Goal: Information Seeking & Learning: Learn about a topic

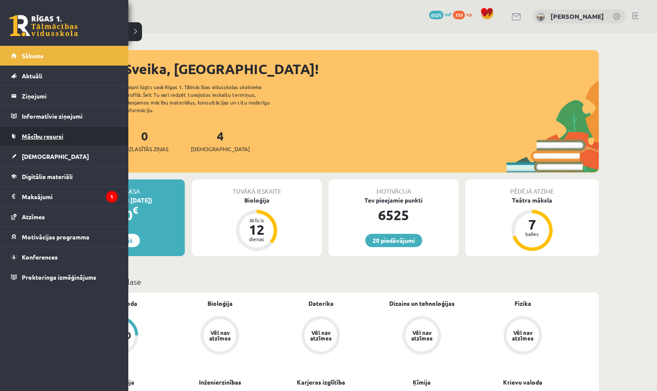
click at [65, 140] on link "Mācību resursi" at bounding box center [64, 136] width 107 height 20
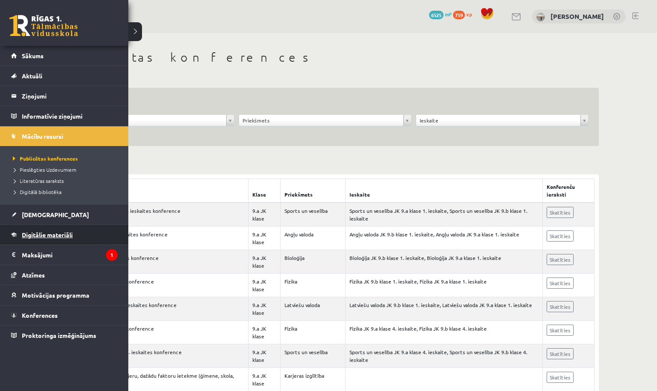
click at [53, 232] on span "Digitālie materiāli" at bounding box center [47, 235] width 51 height 8
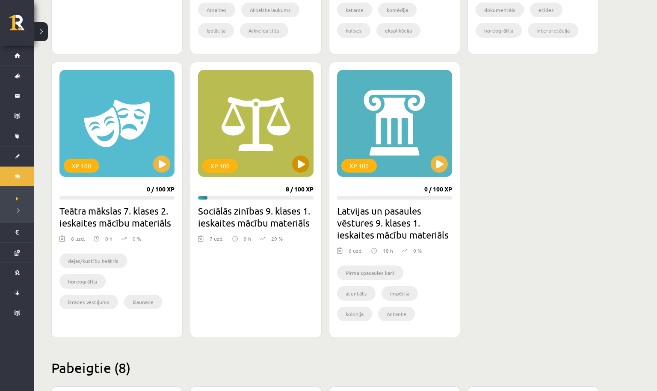
scroll to position [689, 0]
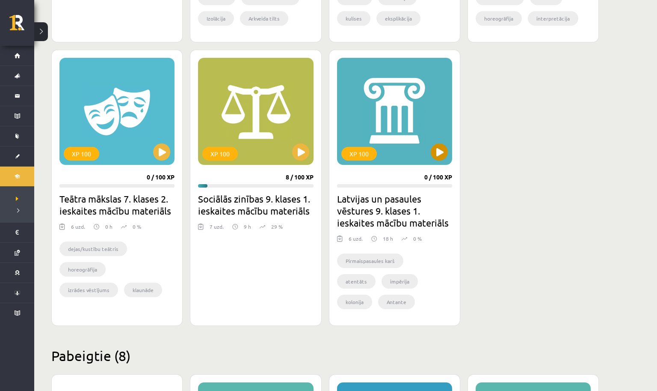
click at [435, 155] on button at bounding box center [439, 151] width 17 height 17
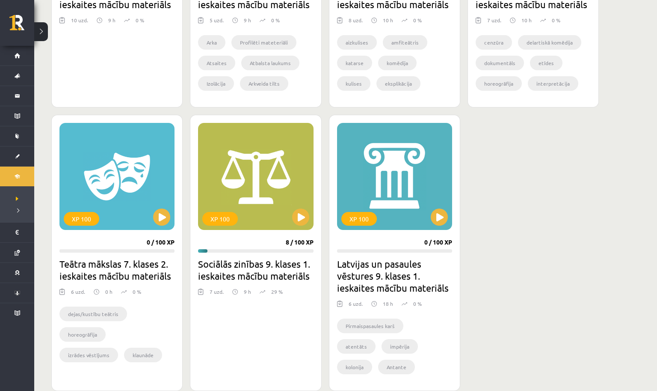
scroll to position [625, 0]
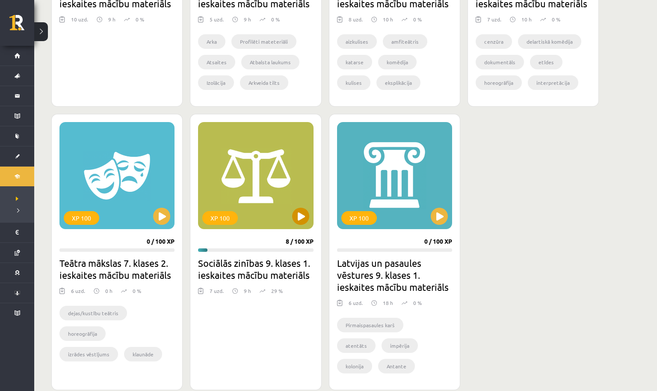
click at [300, 222] on button at bounding box center [300, 216] width 17 height 17
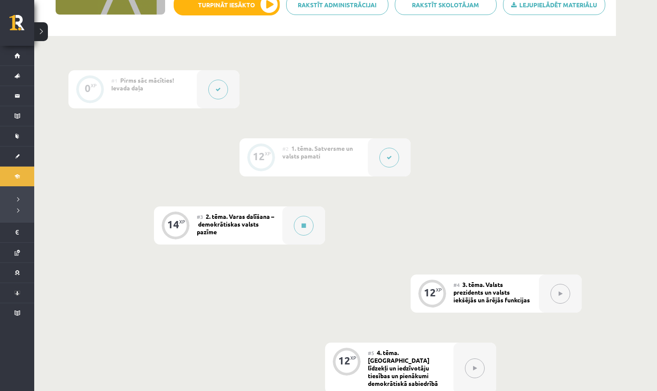
scroll to position [170, 0]
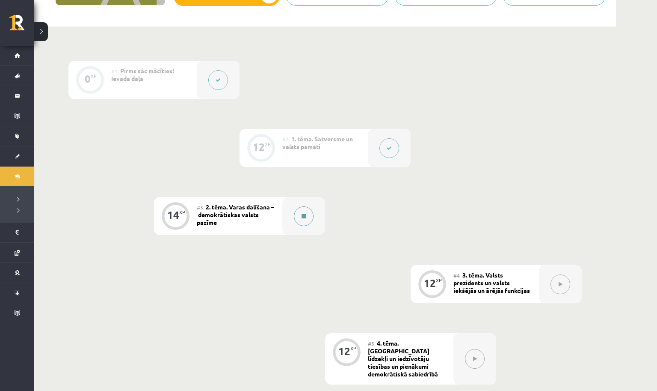
click at [297, 220] on button at bounding box center [304, 216] width 20 height 20
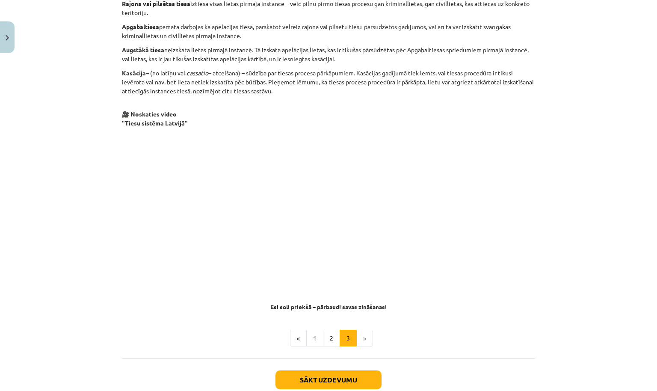
scroll to position [714, 0]
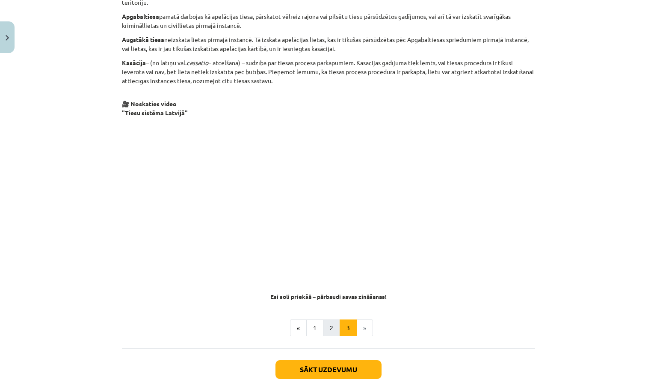
click at [329, 324] on button "2" at bounding box center [331, 327] width 17 height 17
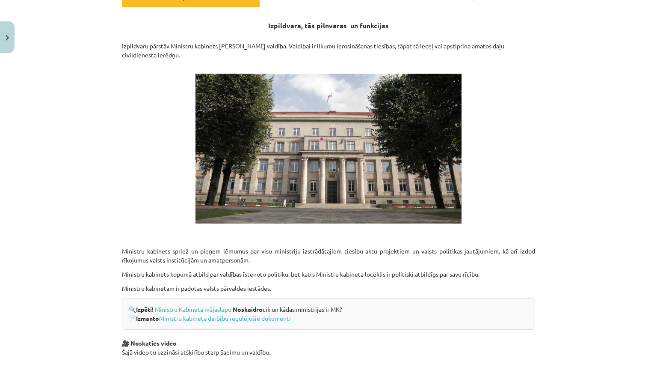
scroll to position [159, 0]
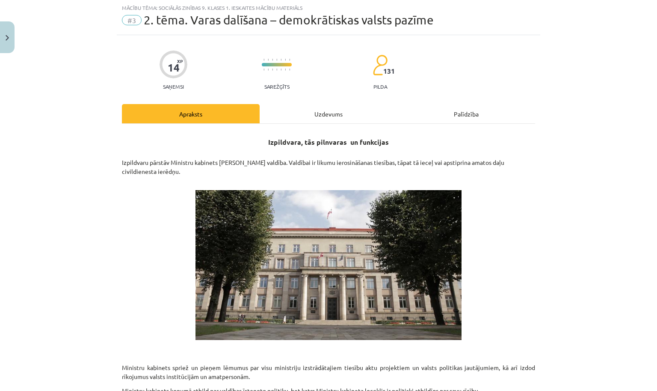
click at [336, 113] on div "Uzdevums" at bounding box center [329, 113] width 138 height 19
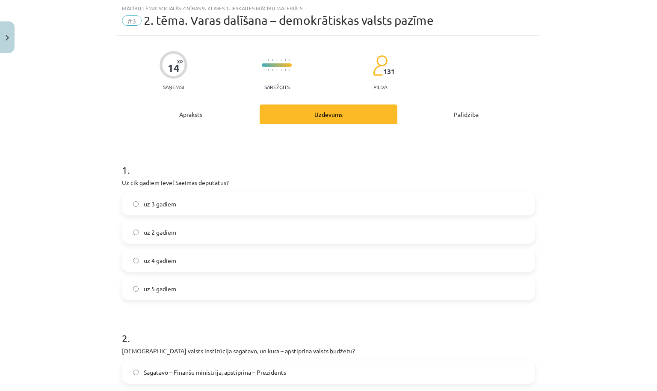
scroll to position [85, 0]
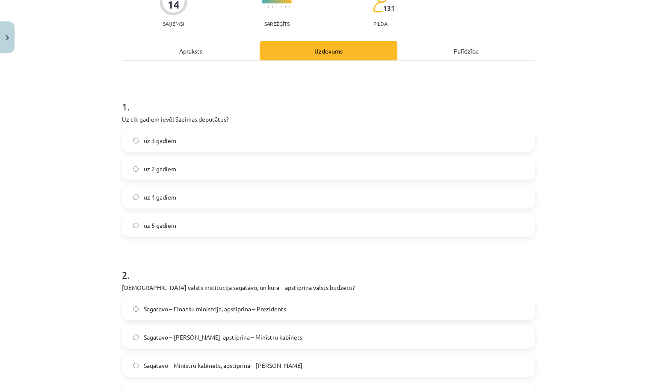
click at [197, 53] on div "Apraksts" at bounding box center [191, 50] width 138 height 19
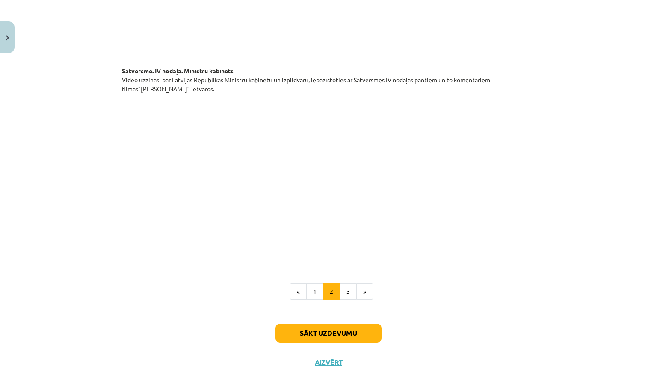
scroll to position [603, 0]
click at [345, 284] on button "3" at bounding box center [348, 292] width 17 height 17
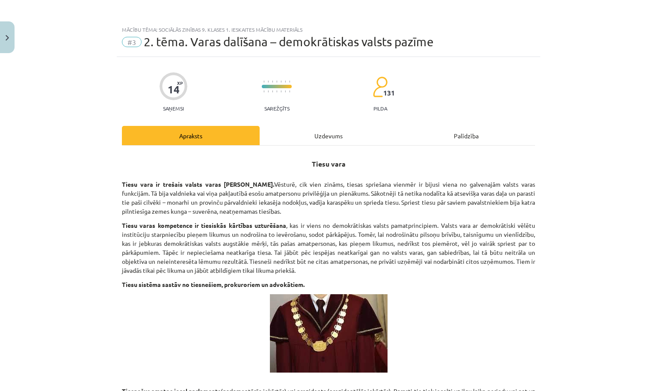
scroll to position [0, 0]
click at [11, 39] on button "Close" at bounding box center [7, 37] width 15 height 32
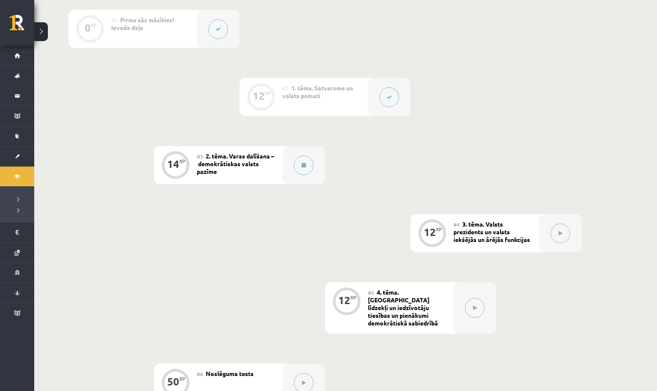
scroll to position [271, 0]
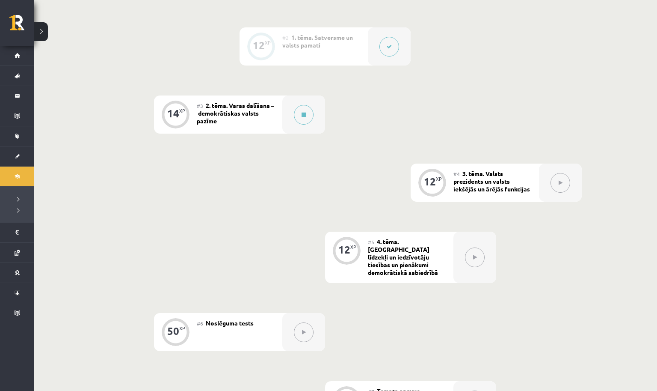
click at [554, 183] on button at bounding box center [561, 183] width 20 height 20
click at [564, 183] on button at bounding box center [561, 183] width 20 height 20
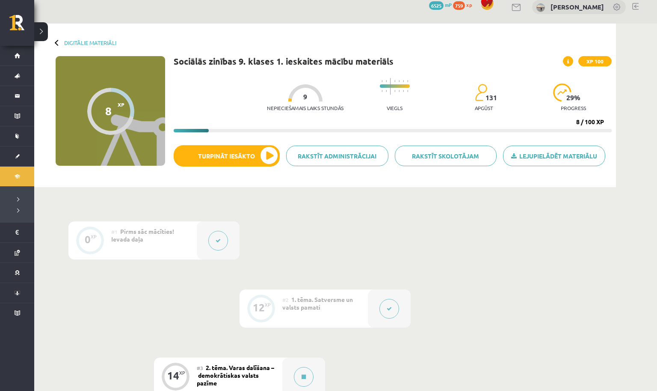
scroll to position [10, 0]
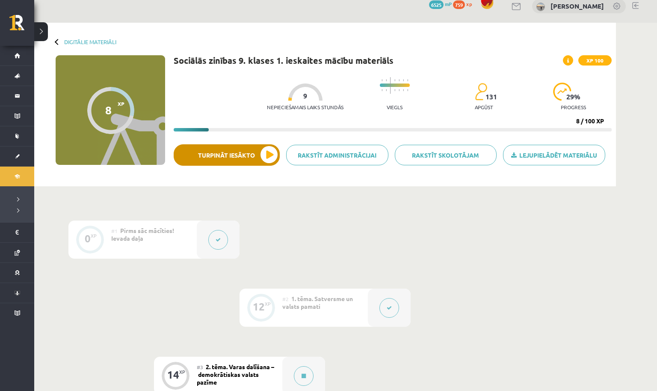
click at [274, 160] on button "Turpināt iesākto" at bounding box center [227, 154] width 106 height 21
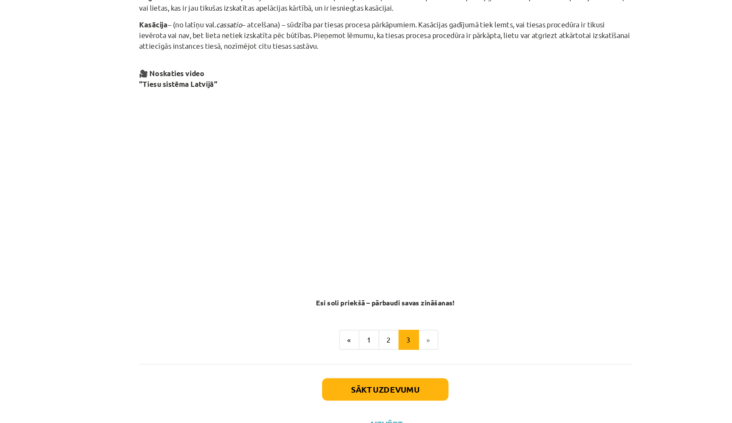
scroll to position [724, 0]
click at [313, 350] on button "Sākt uzdevumu" at bounding box center [366, 359] width 106 height 19
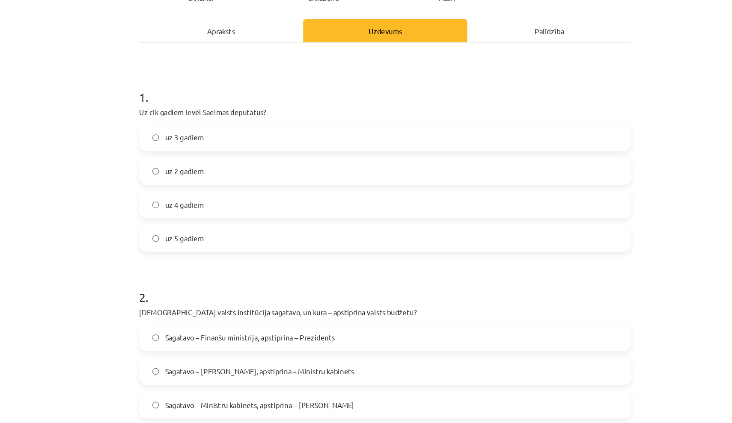
scroll to position [111, 0]
click at [181, 30] on div "Apraksts" at bounding box center [228, 24] width 138 height 19
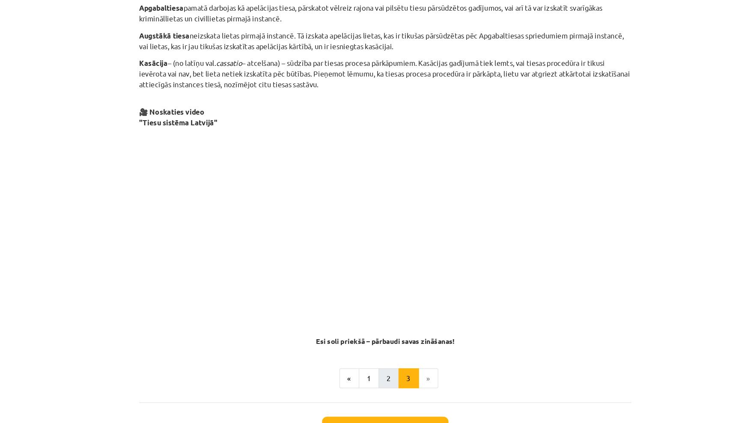
click at [360, 318] on button "2" at bounding box center [368, 317] width 17 height 17
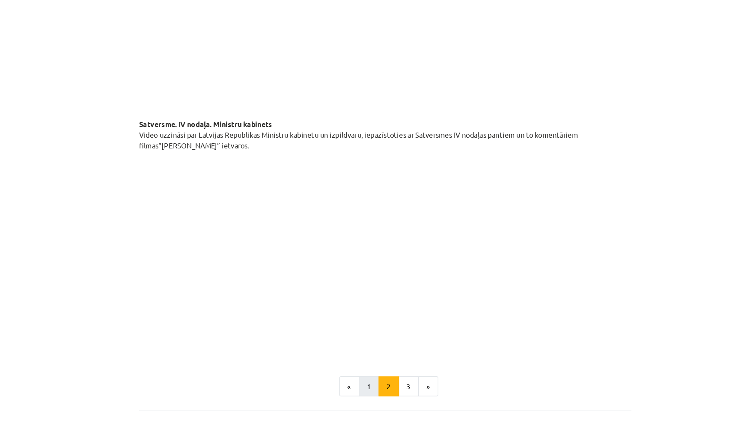
click at [344, 321] on button "1" at bounding box center [352, 324] width 17 height 17
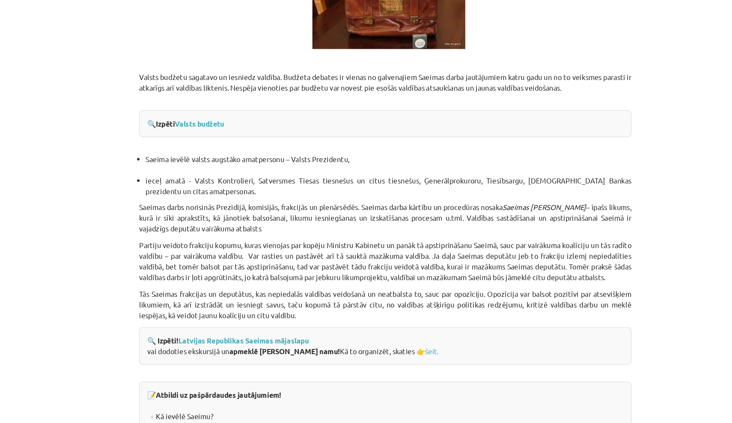
scroll to position [981, 0]
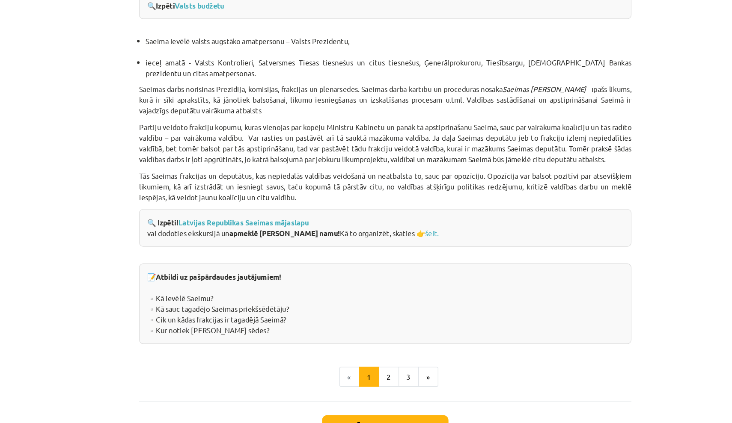
click at [315, 351] on button "Sākt uzdevumu" at bounding box center [366, 358] width 106 height 19
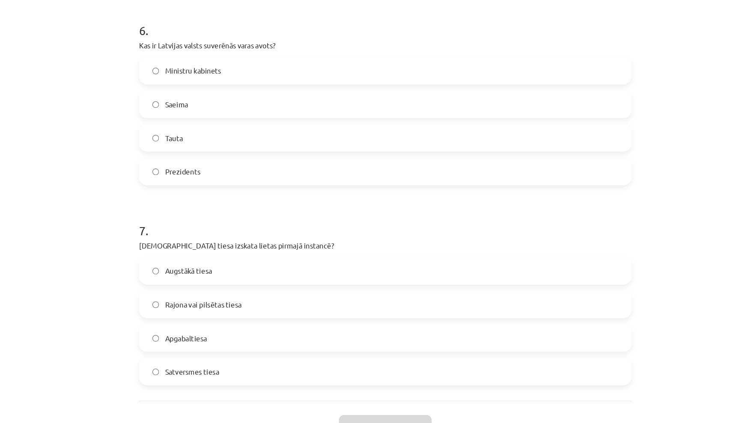
scroll to position [980, 0]
click at [209, 252] on label "Rajona vai pilsētas tiesa" at bounding box center [366, 255] width 412 height 21
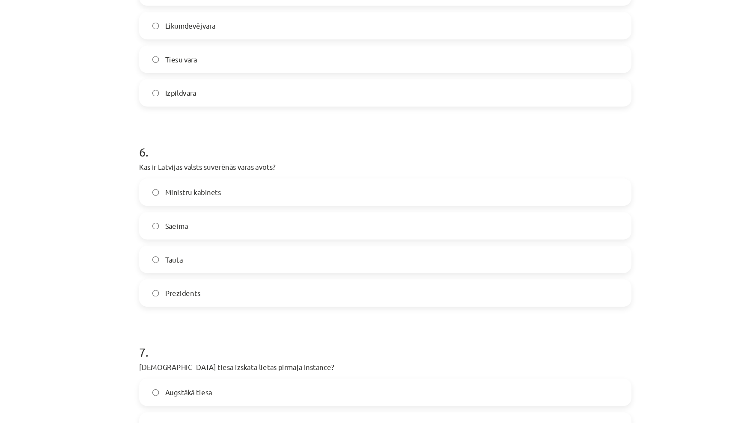
scroll to position [874, 0]
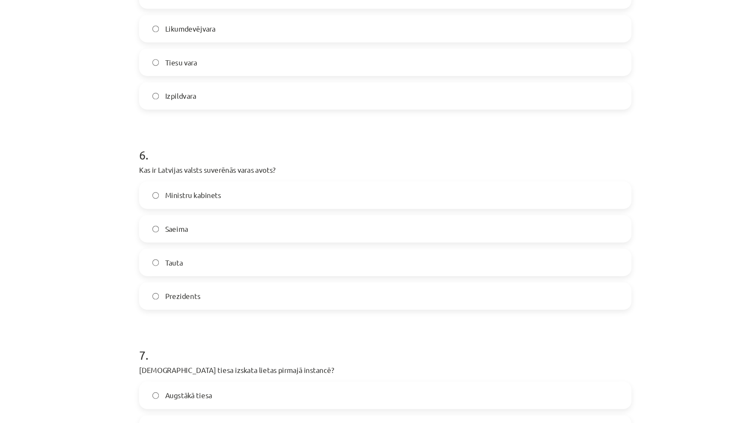
click at [209, 169] on label "Ministru kabinets" at bounding box center [366, 163] width 412 height 21
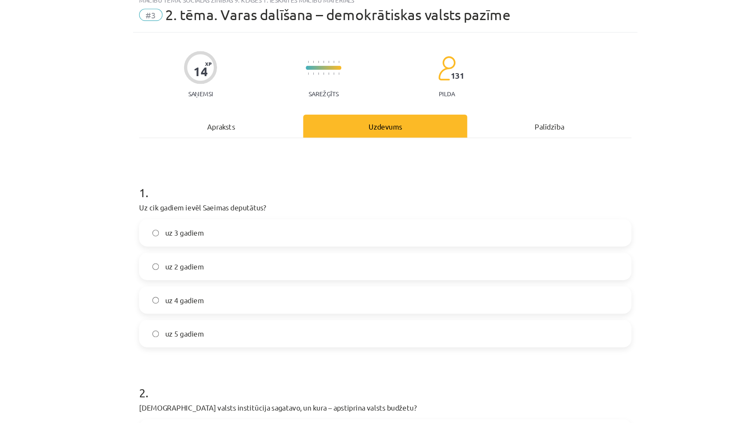
scroll to position [31, 0]
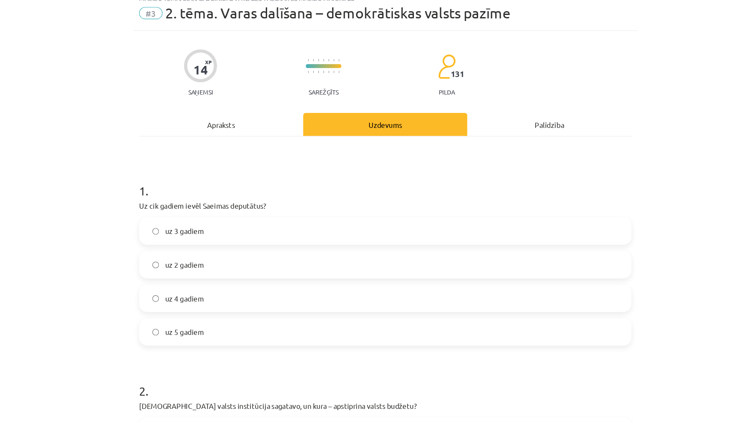
click at [181, 251] on span "uz 4 gadiem" at bounding box center [197, 251] width 33 height 9
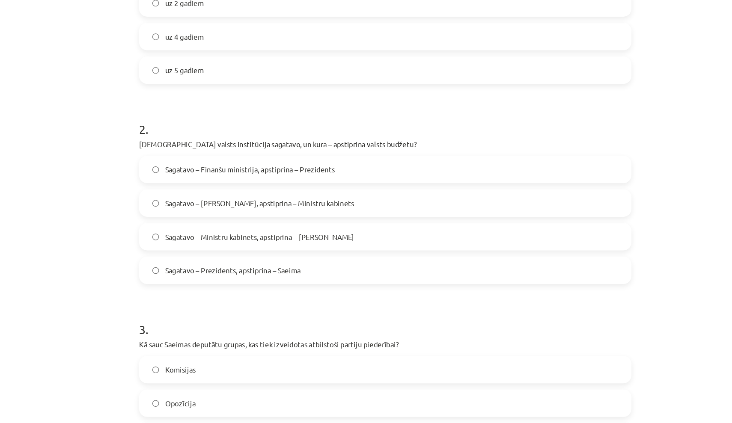
scroll to position [250, 0]
click at [184, 202] on span "Sagatavo – Ministru kabinets, apstiprina – [PERSON_NAME]" at bounding box center [260, 199] width 159 height 9
click at [160, 137] on label "Sagatavo – Finanšu ministrija, apstiprina – Prezidents" at bounding box center [366, 142] width 412 height 21
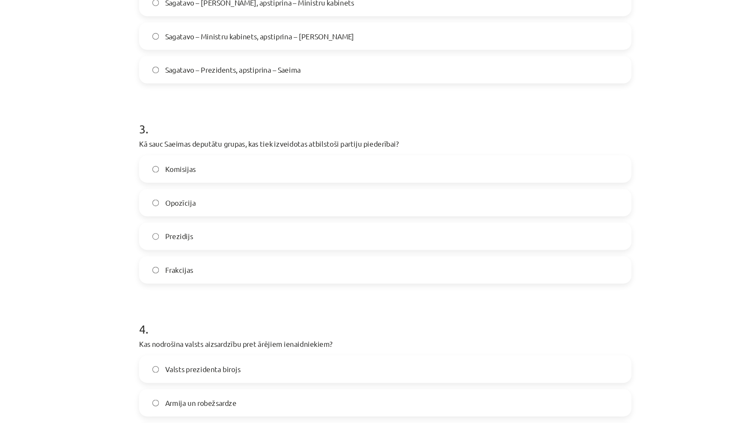
scroll to position [423, 0]
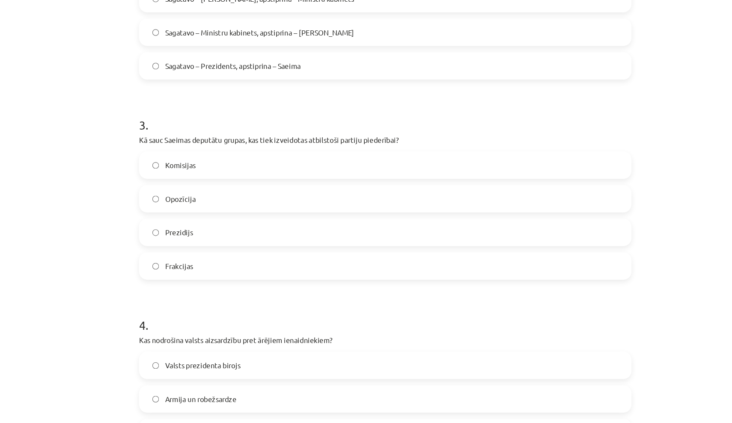
click at [161, 230] on label "Frakcijas" at bounding box center [366, 223] width 412 height 21
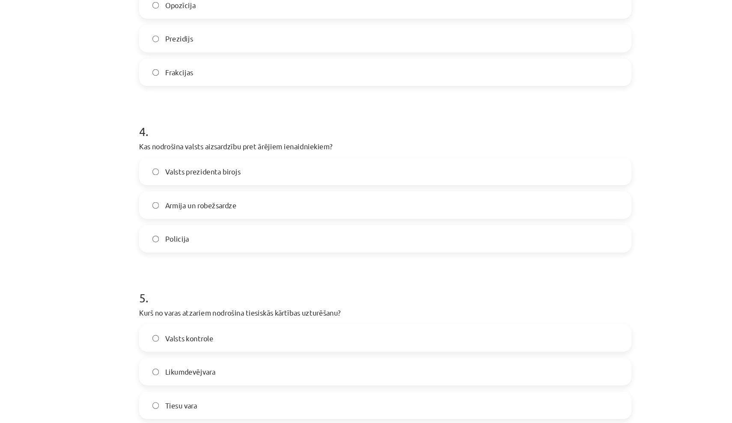
scroll to position [585, 0]
click at [208, 172] on label "Armija un robežsardze" at bounding box center [366, 172] width 412 height 21
click at [183, 202] on label "Policija" at bounding box center [366, 200] width 412 height 21
click at [184, 181] on label "Armija un robežsardze" at bounding box center [366, 172] width 412 height 21
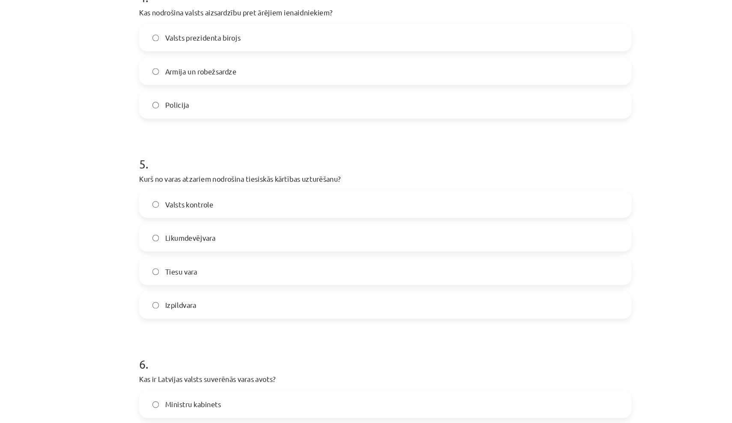
scroll to position [731, 0]
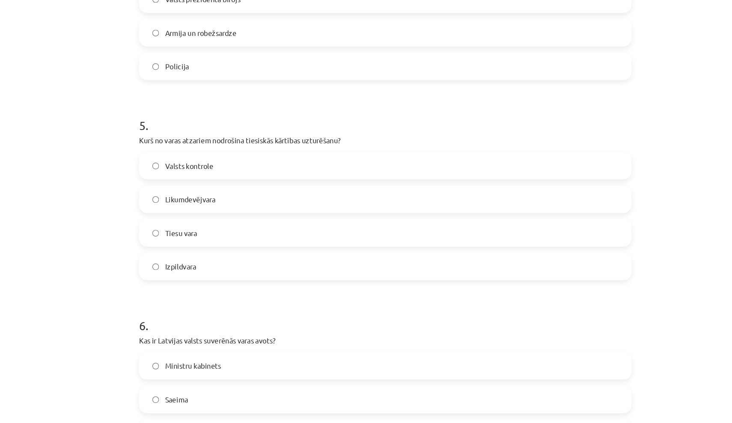
click at [181, 196] on span "Tiesu vara" at bounding box center [194, 195] width 27 height 9
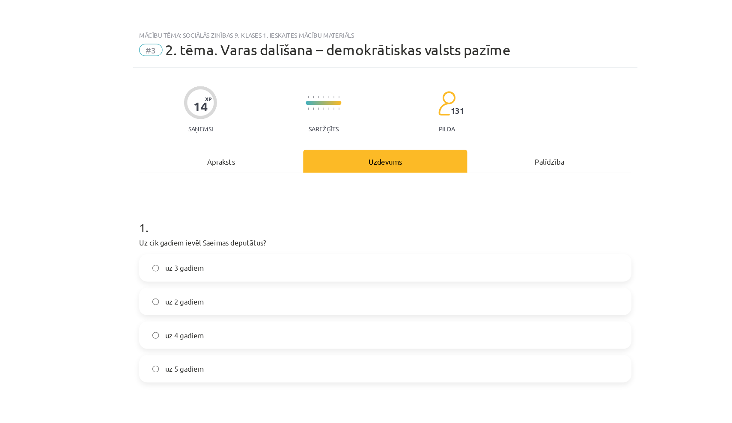
scroll to position [0, 0]
drag, startPoint x: 116, startPoint y: 193, endPoint x: 220, endPoint y: 167, distance: 106.4
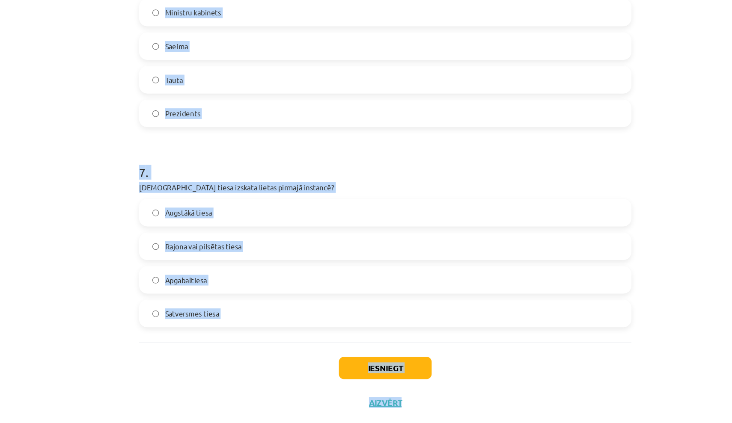
scroll to position [960, 0]
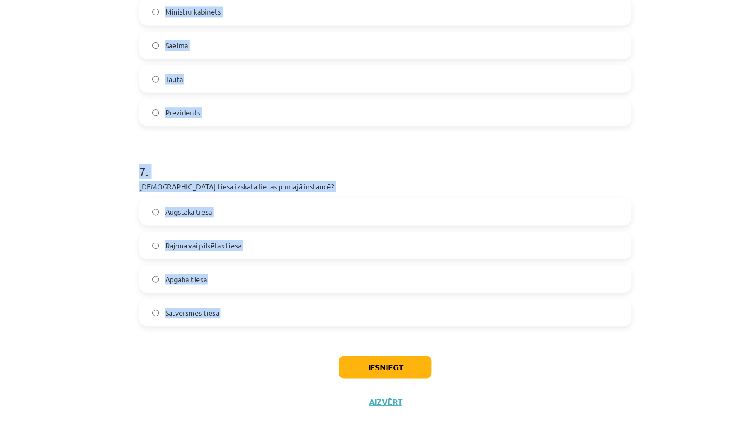
drag, startPoint x: 116, startPoint y: 103, endPoint x: 179, endPoint y: 287, distance: 194.5
copy form "1 . Uz cik gadiem ievēl Saeimas deputātus? uz 3 gadiem uz 2 gadiem uz 4 gadiem …"
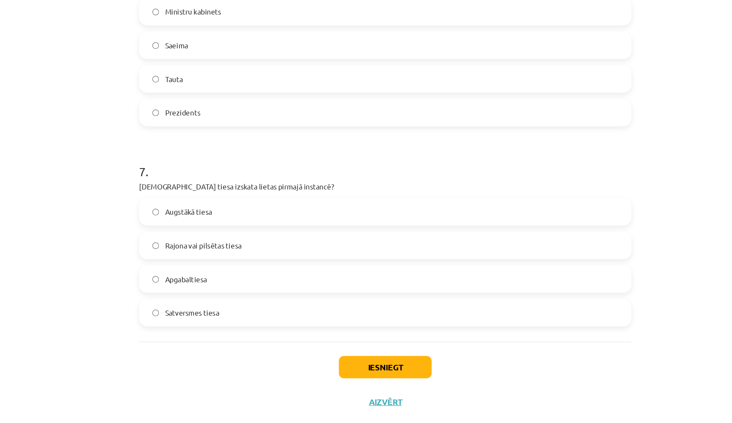
click at [80, 105] on div "Mācību tēma: Sociālās zinības 9. klases 1. ieskaites mācību materiāls #3 2. tēm…" at bounding box center [366, 211] width 732 height 423
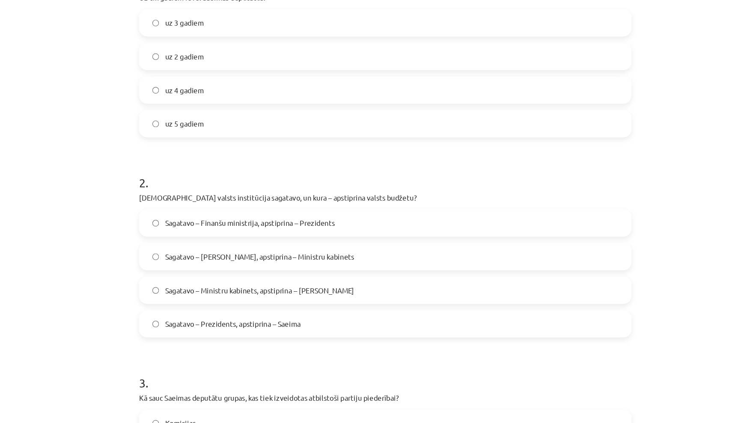
scroll to position [139, 0]
click at [227, 307] on span "Sagatavo – Ministru kabinets, apstiprina – [PERSON_NAME]" at bounding box center [260, 311] width 159 height 9
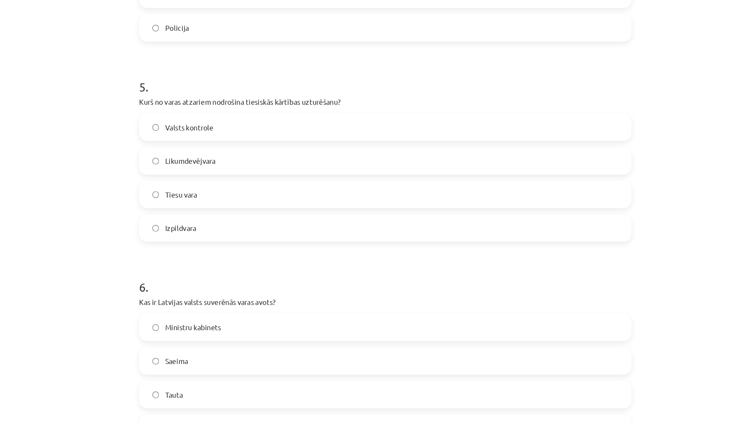
scroll to position [695, 0]
click at [193, 248] on label "Izpildvara" at bounding box center [366, 258] width 412 height 21
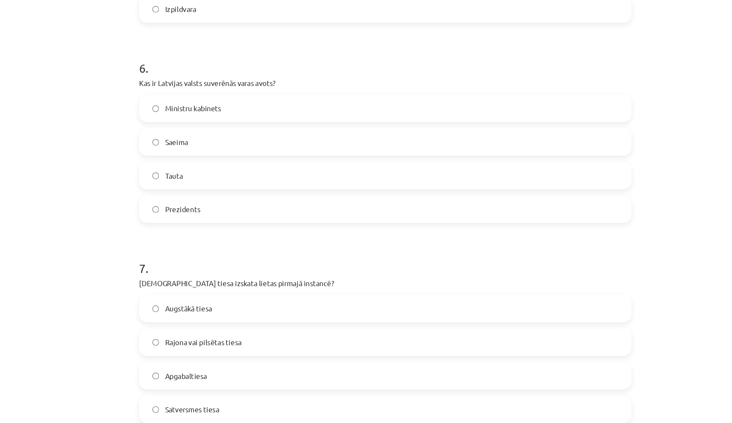
scroll to position [864, 0]
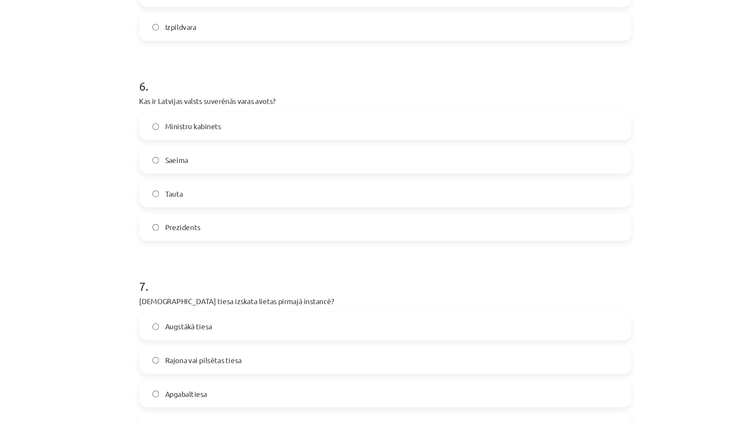
click at [191, 220] on label "Tauta" at bounding box center [366, 230] width 412 height 21
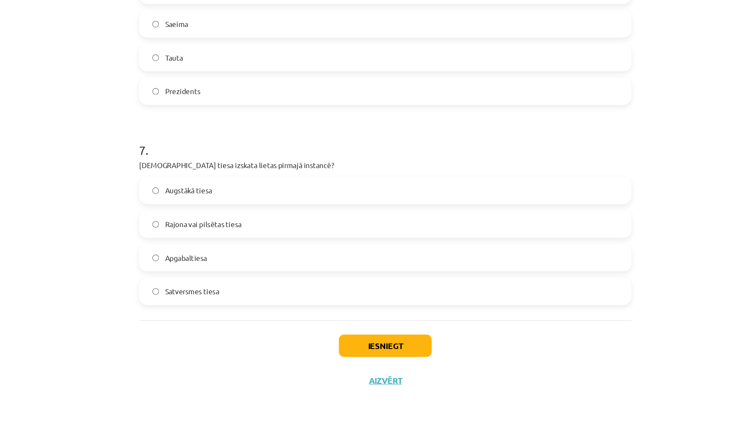
scroll to position [980, 0]
click at [327, 349] on button "Iesniegt" at bounding box center [366, 358] width 78 height 19
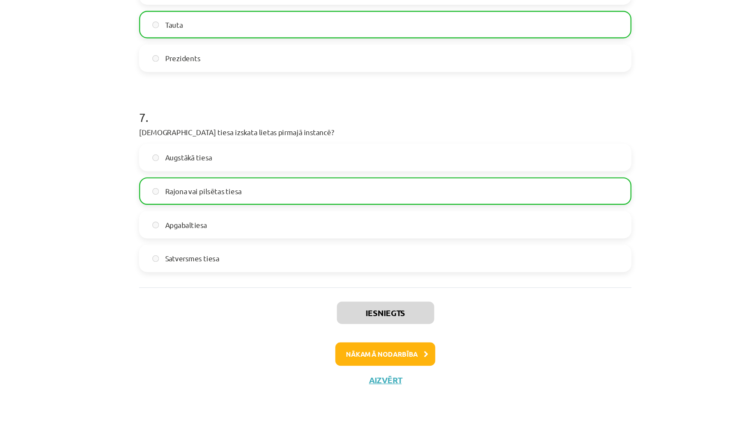
click at [324, 356] on button "Nākamā nodarbība" at bounding box center [366, 366] width 84 height 20
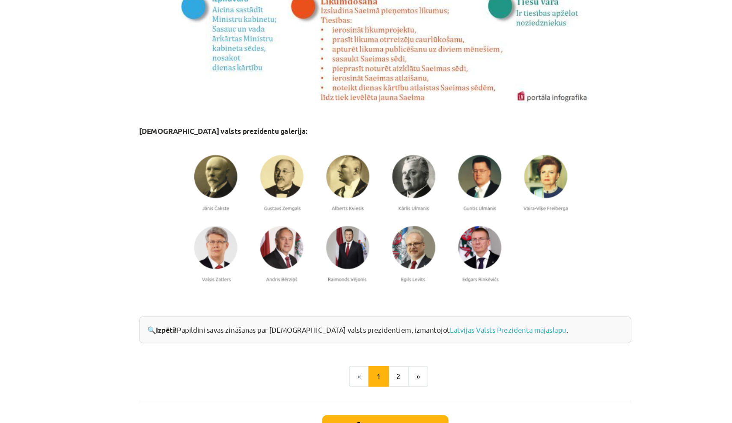
scroll to position [600, 0]
click at [368, 321] on button "2" at bounding box center [376, 316] width 17 height 17
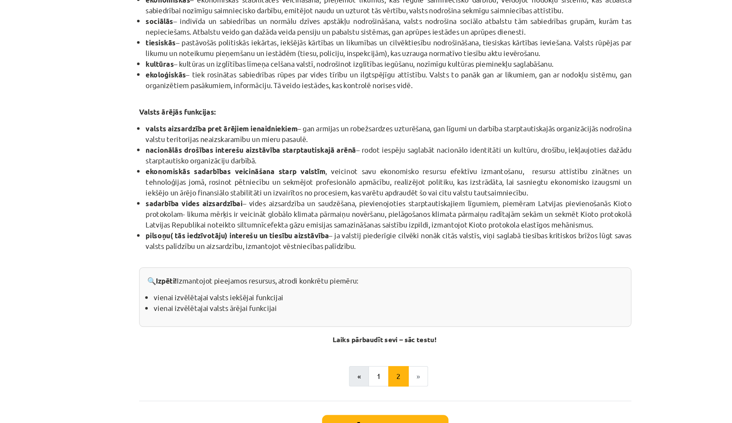
scroll to position [409, 0]
click at [352, 314] on button "1" at bounding box center [360, 316] width 17 height 17
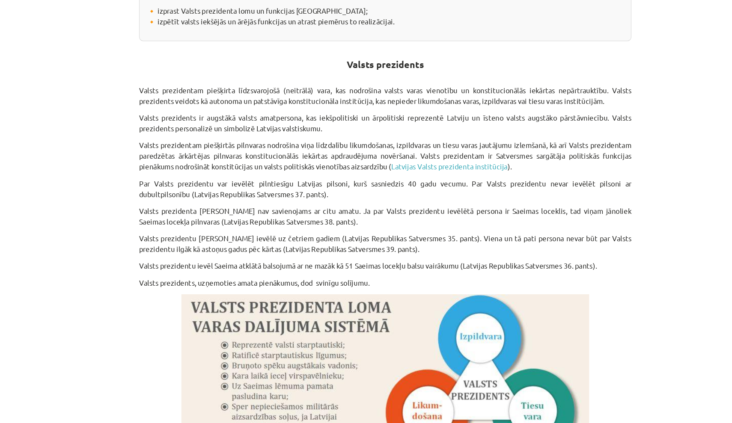
scroll to position [232, 0]
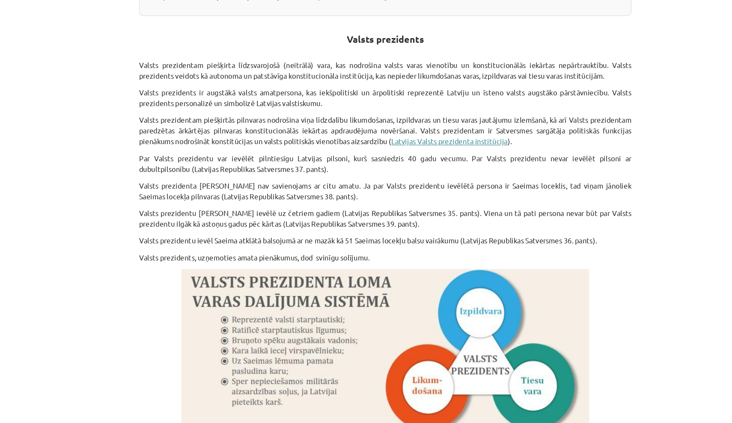
click at [371, 119] on link "Latvijas Valsts prezidenta institūcija" at bounding box center [420, 119] width 98 height 8
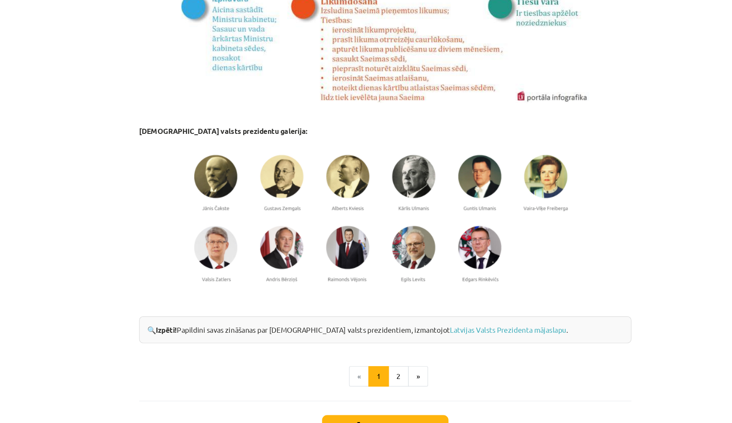
scroll to position [600, 0]
click at [368, 272] on div "🔍 Izpēti! Papildini savas zināšanas par [DEMOGRAPHIC_DATA] valsts prezidentiem,…" at bounding box center [365, 277] width 413 height 23
click at [420, 275] on link "Latvijas Valsts Prezidenta mājaslapu" at bounding box center [469, 277] width 98 height 8
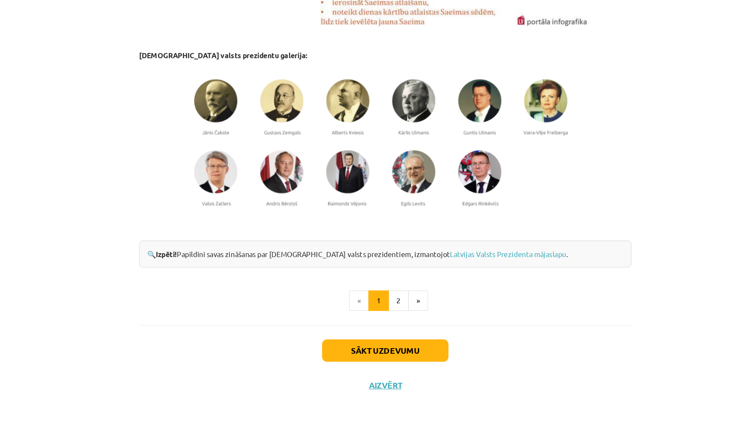
scroll to position [10, 0]
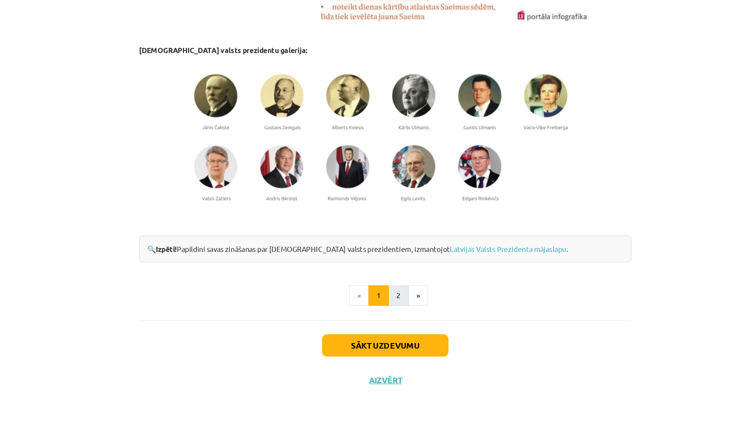
click at [368, 308] on button "2" at bounding box center [376, 316] width 17 height 17
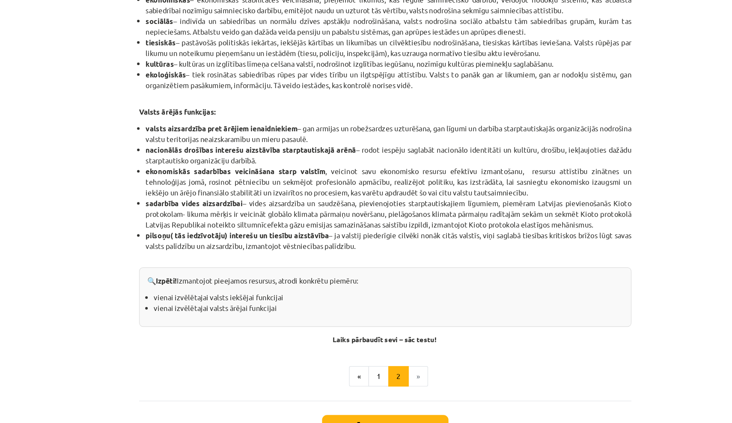
scroll to position [409, 0]
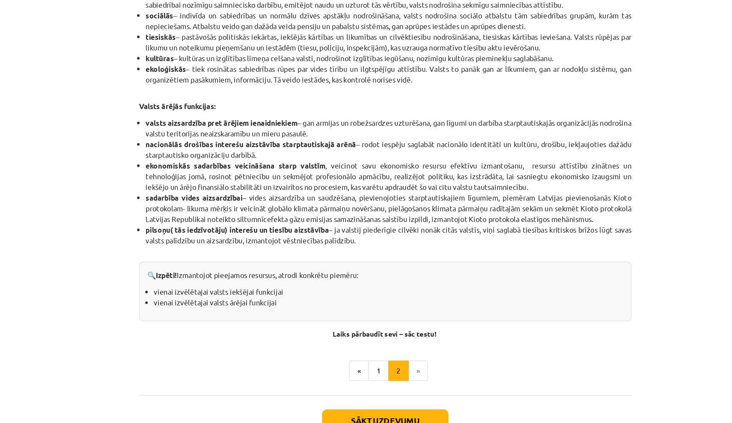
click at [313, 349] on button "Sākt uzdevumu" at bounding box center [366, 358] width 106 height 19
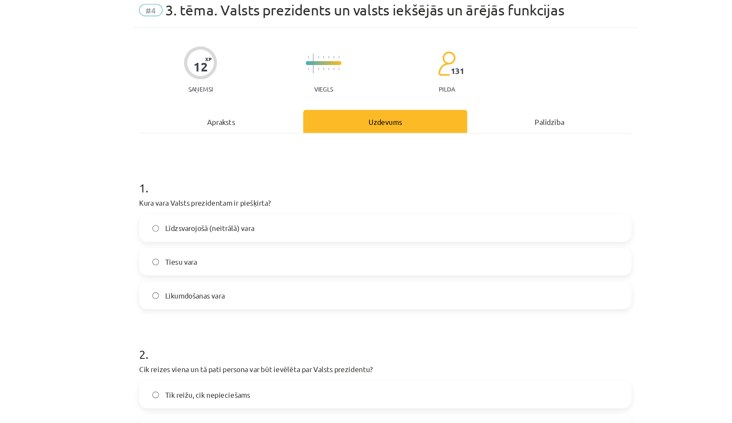
scroll to position [39, 0]
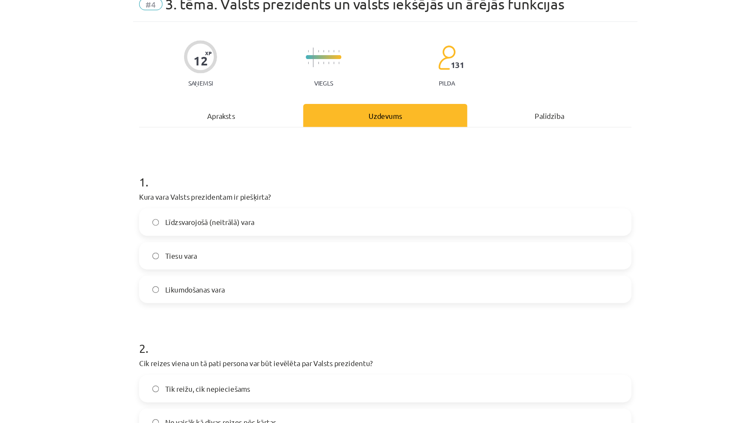
click at [192, 186] on span "Līdzsvarojošā (neitrālā) vara" at bounding box center [218, 186] width 75 height 9
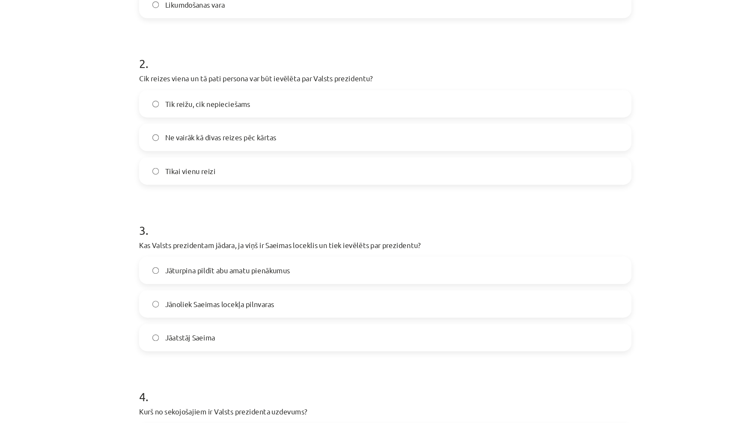
scroll to position [275, 0]
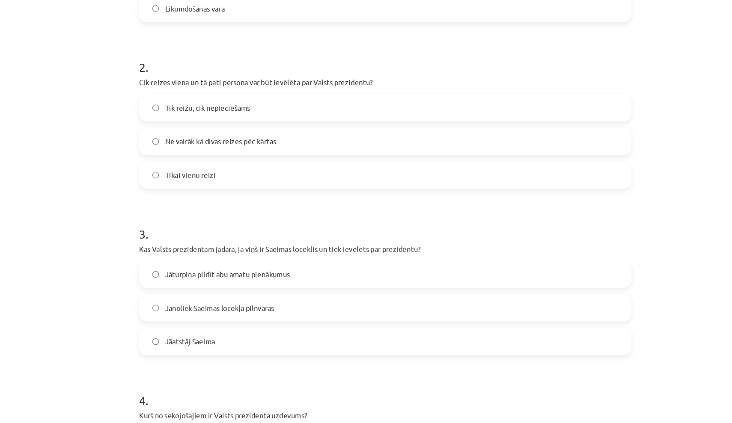
click at [186, 121] on span "Ne vairāk kā divas reizes pēc kārtas" at bounding box center [227, 118] width 93 height 9
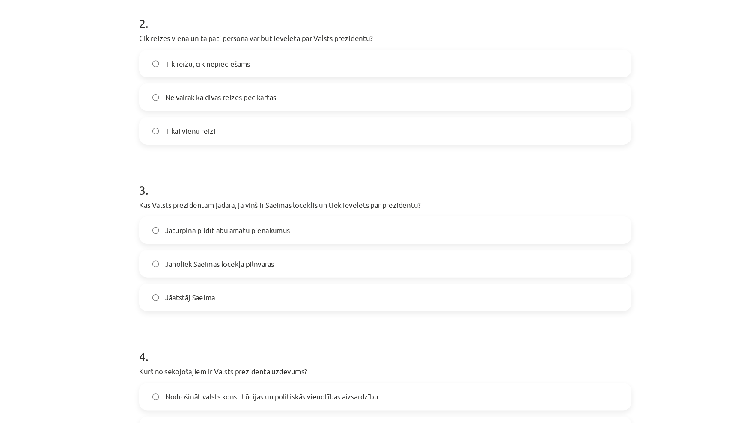
scroll to position [312, 0]
click at [181, 222] on span "Jānoliek Saeimas locekļa pilnvaras" at bounding box center [227, 221] width 92 height 9
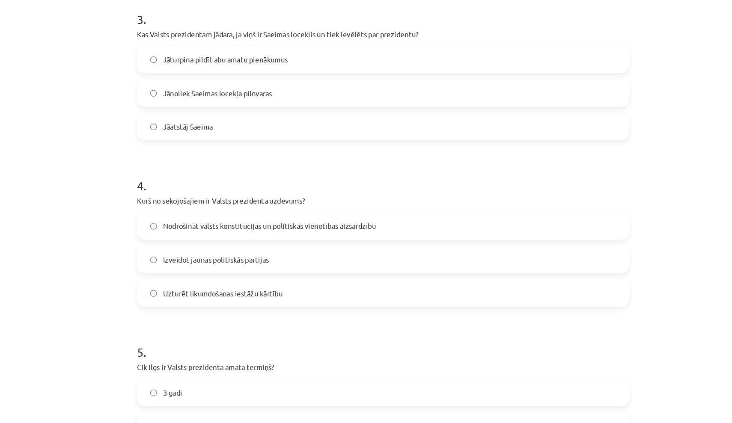
scroll to position [393, 0]
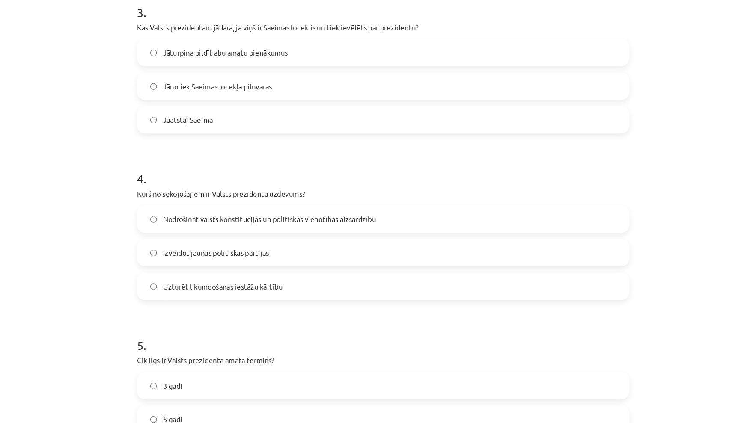
click at [193, 247] on span "Nodrošināt valsts konstitūcijas un politiskās vienotības aizsardzību" at bounding box center [270, 251] width 179 height 9
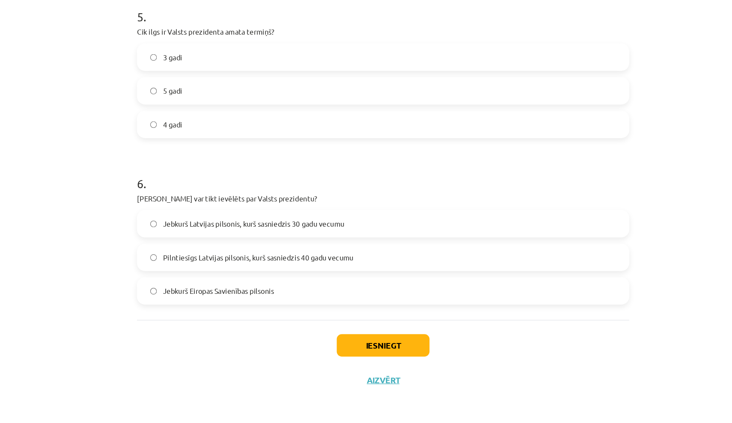
scroll to position [61, 0]
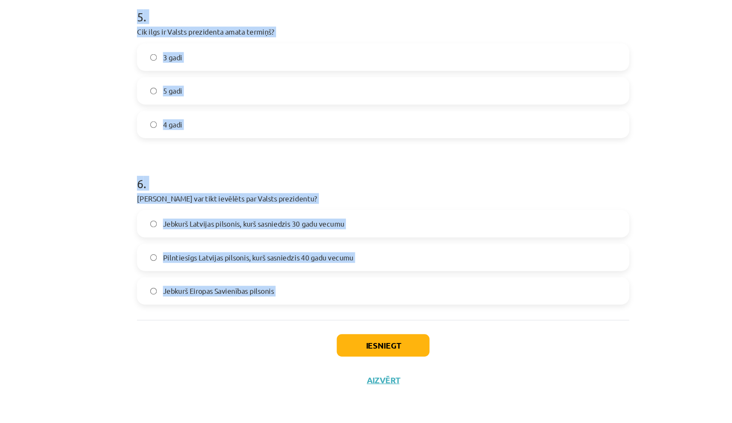
drag, startPoint x: 116, startPoint y: 107, endPoint x: 236, endPoint y: 267, distance: 200.0
copy form "1 . Kura vara Valsts prezidentam ir piešķirta? Līdzsvarojošā (neitrālā) vara Ti…"
click at [84, 143] on div "Mācību tēma: Sociālās zinības 9. klases 1. ieskaites mācību materiāls #4 3. tēm…" at bounding box center [366, 211] width 732 height 423
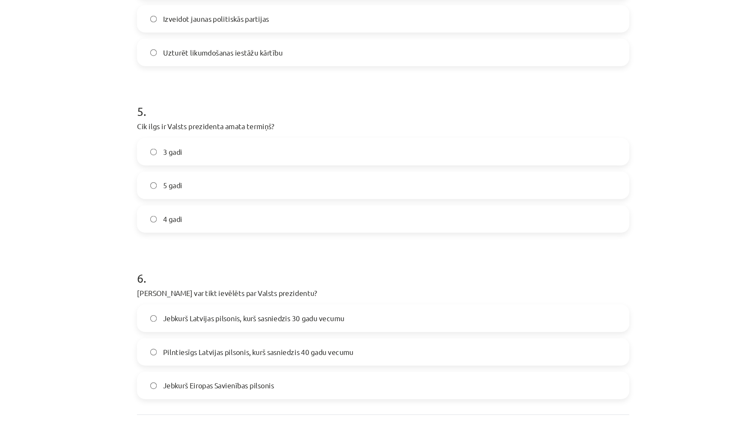
scroll to position [611, 0]
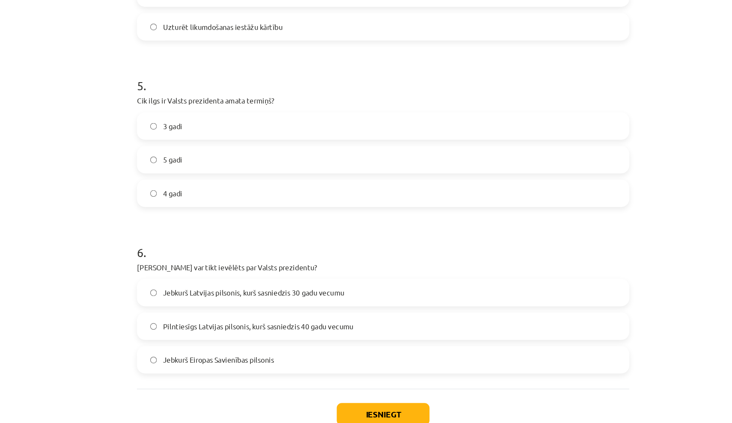
click at [181, 198] on span "5 gadi" at bounding box center [189, 202] width 16 height 9
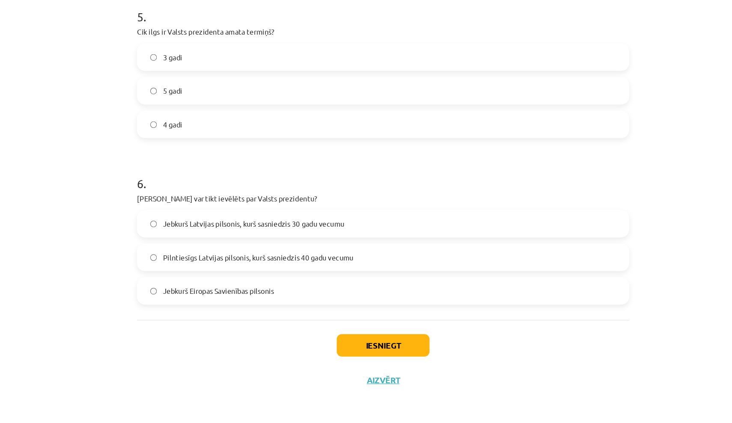
scroll to position [670, 0]
click at [210, 280] on span "Pilntiesīgs Latvijas pilsonis, kurš sasniedzis 40 gadu vecumu" at bounding box center [261, 284] width 160 height 9
click at [327, 349] on button "Iesniegt" at bounding box center [366, 358] width 78 height 19
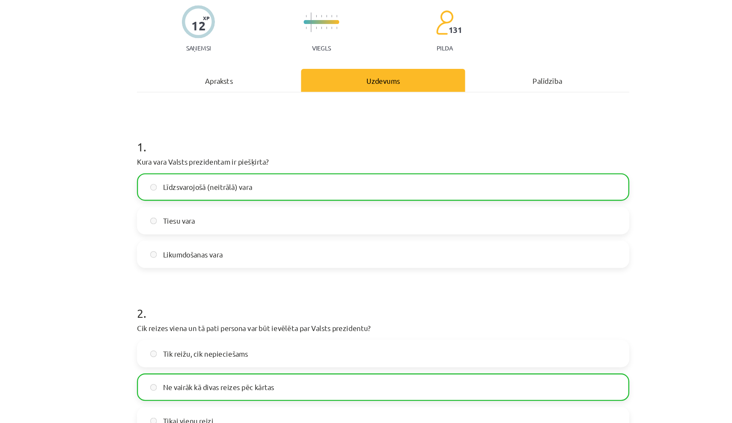
scroll to position [0, 0]
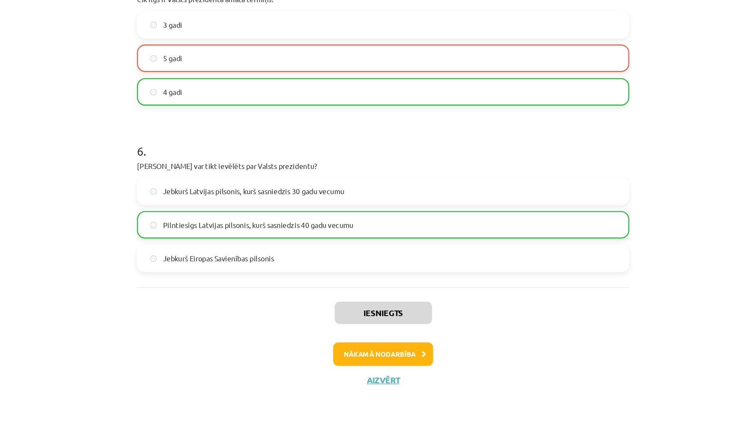
click at [324, 356] on button "Nākamā nodarbība" at bounding box center [366, 366] width 84 height 20
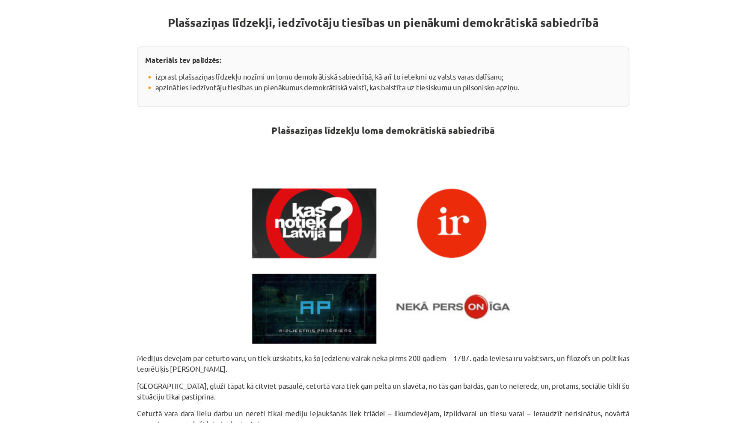
scroll to position [169, 0]
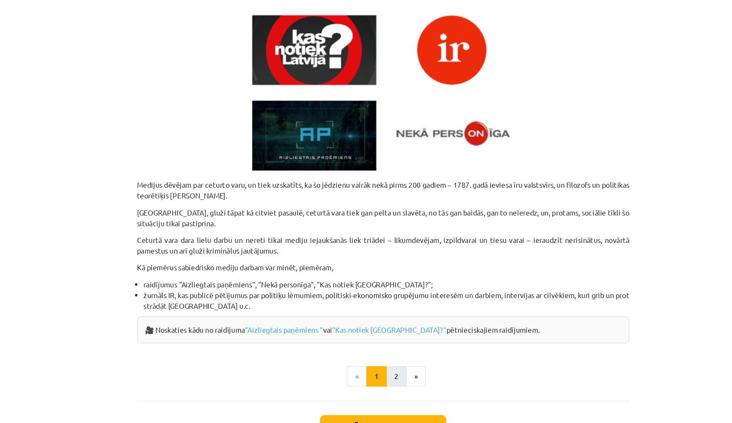
click at [368, 318] on button "2" at bounding box center [376, 316] width 17 height 17
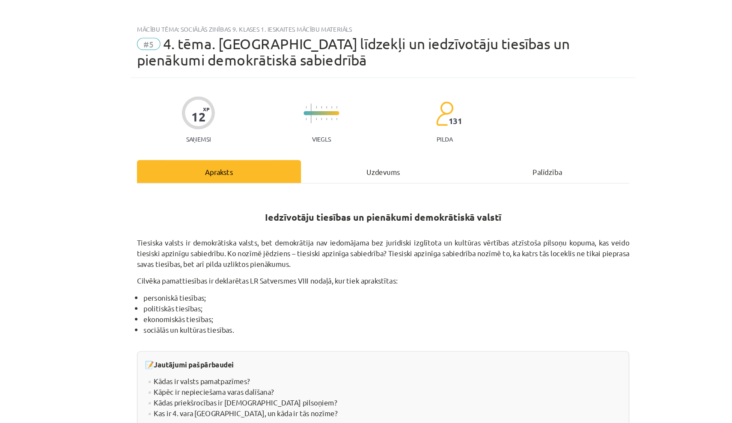
scroll to position [4, 0]
click at [306, 155] on div "Iedzīvotāju tiesības un pienākumi demokrātiskā valstī Tiesiska valsts ir demokr…" at bounding box center [365, 293] width 413 height 276
click at [306, 149] on div "Uzdevums" at bounding box center [366, 144] width 138 height 19
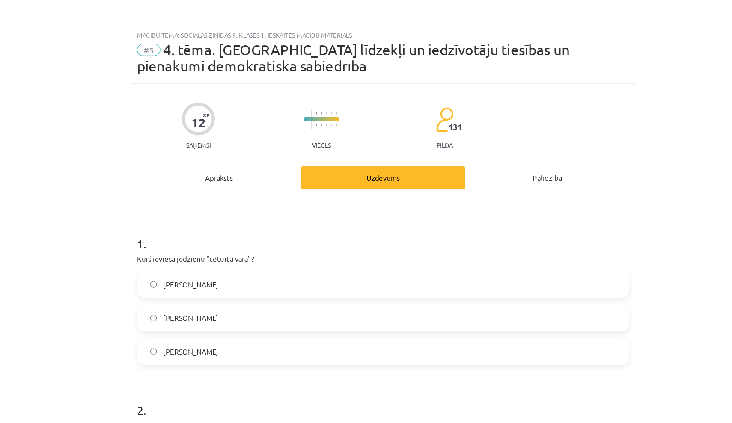
scroll to position [0, 0]
click at [198, 154] on div "Apraksts" at bounding box center [228, 149] width 138 height 19
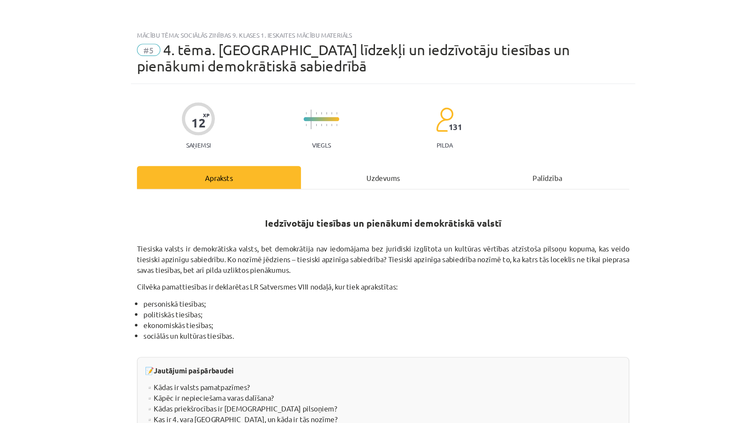
scroll to position [48, 0]
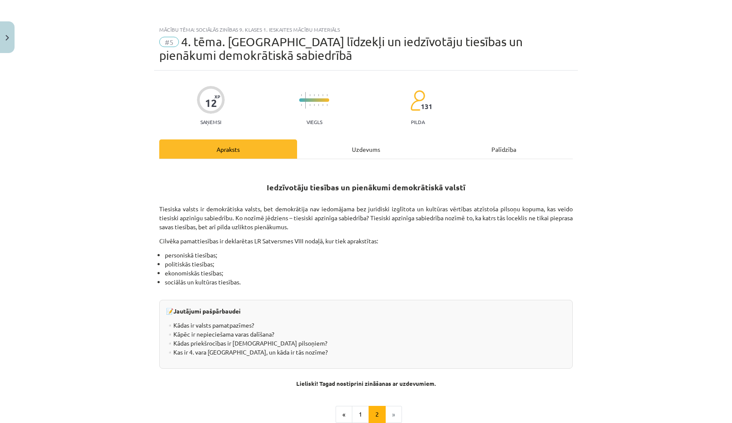
click at [9, 35] on button "Close" at bounding box center [7, 37] width 15 height 32
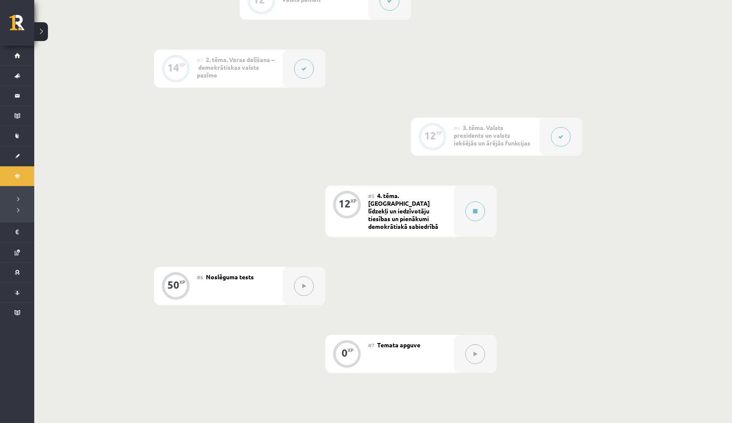
scroll to position [322, 0]
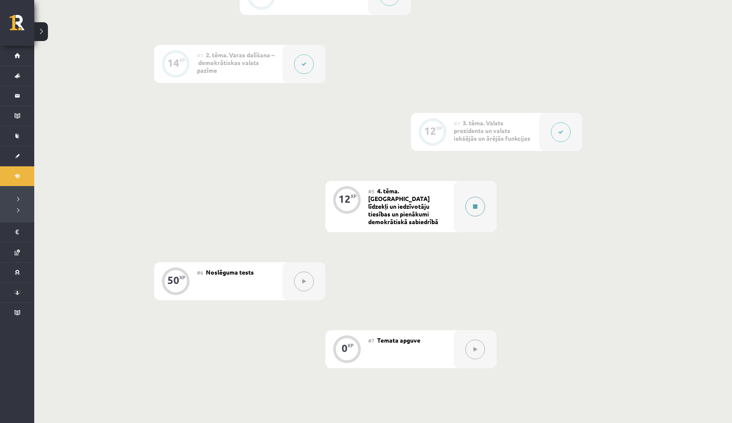
click at [468, 211] on div at bounding box center [475, 206] width 43 height 51
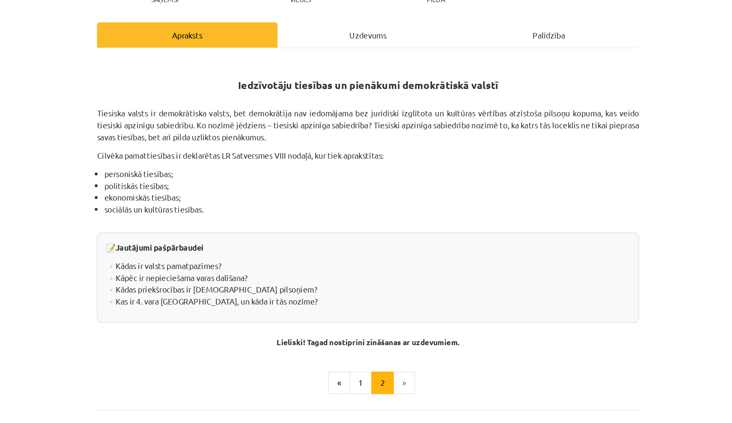
scroll to position [271, 0]
click at [297, 117] on div "Uzdevums" at bounding box center [366, 126] width 138 height 19
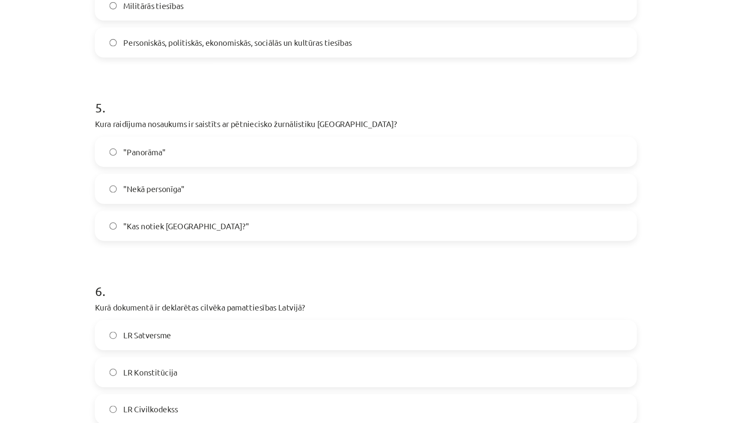
scroll to position [684, 0]
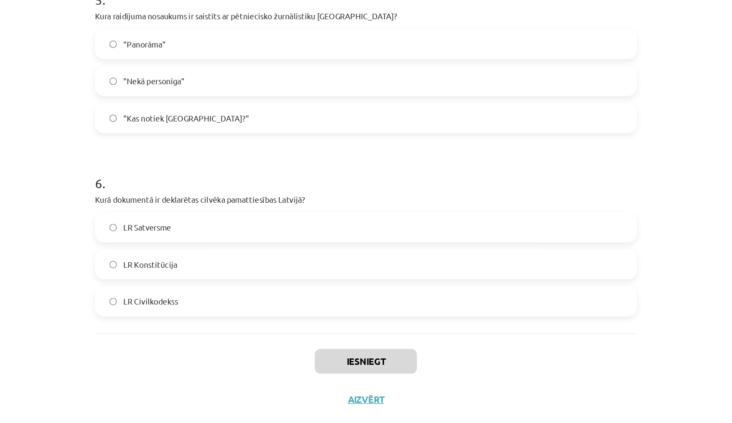
click at [182, 245] on label "LR Satversme" at bounding box center [366, 255] width 412 height 21
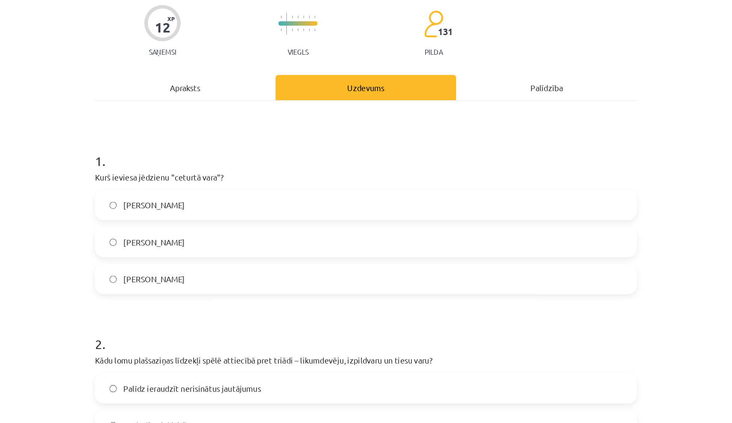
scroll to position [0, 0]
click at [159, 140] on div "Apraksts" at bounding box center [228, 149] width 138 height 19
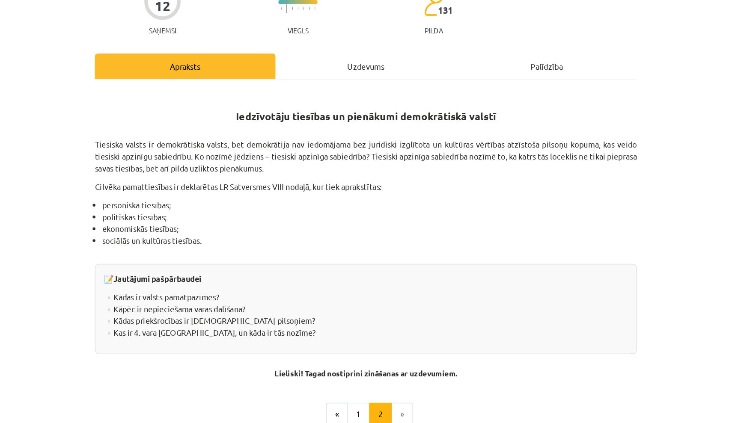
scroll to position [98, 0]
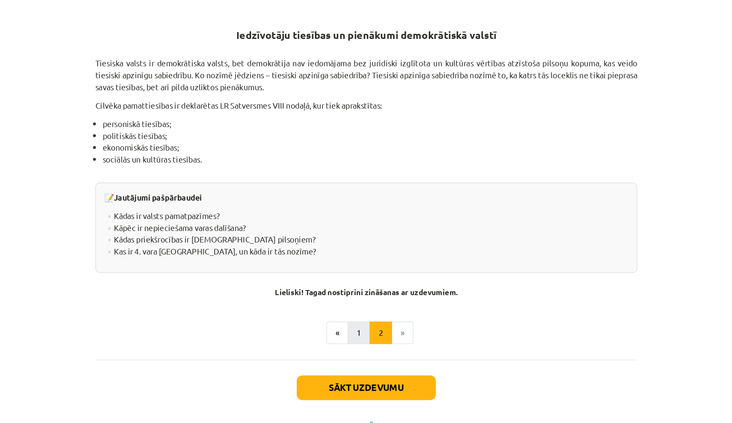
click at [352, 308] on button "1" at bounding box center [360, 316] width 17 height 17
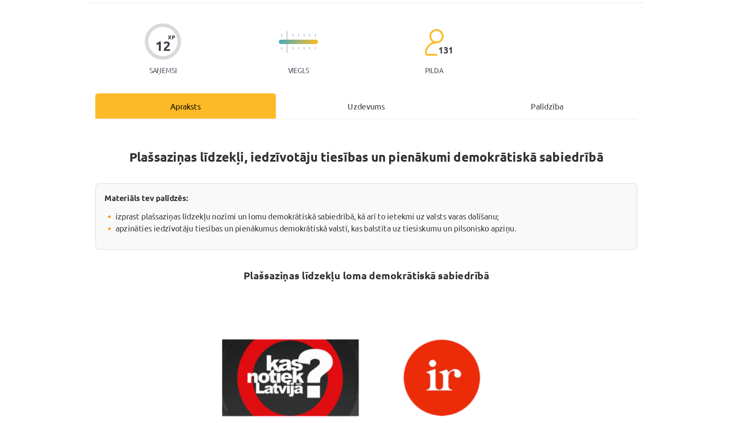
scroll to position [0, 0]
click at [297, 140] on div "Uzdevums" at bounding box center [366, 149] width 138 height 19
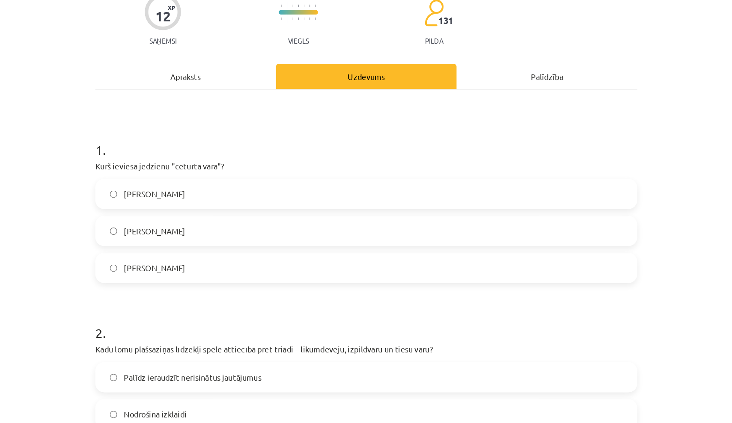
scroll to position [106, 0]
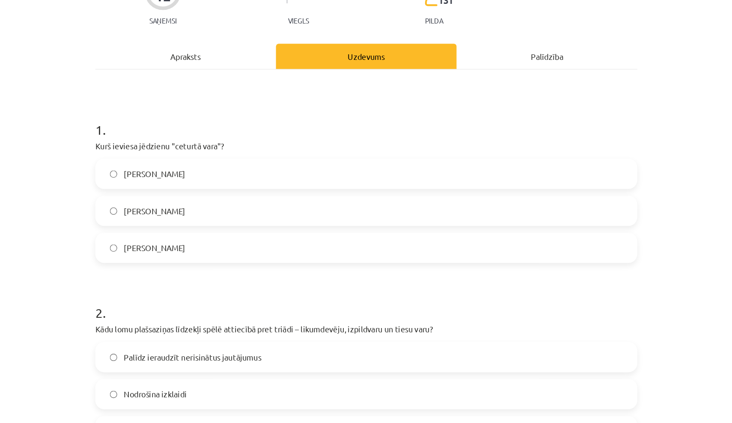
click at [172, 162] on label "[PERSON_NAME]" at bounding box center [366, 160] width 412 height 21
click at [159, 42] on div "Apraksts" at bounding box center [228, 42] width 138 height 19
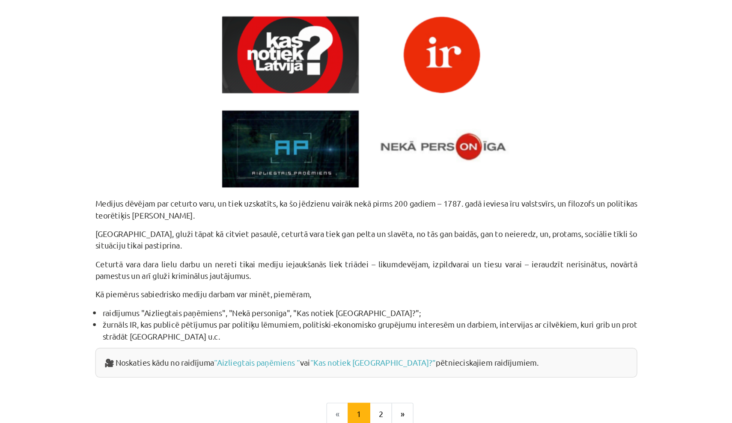
scroll to position [315, 0]
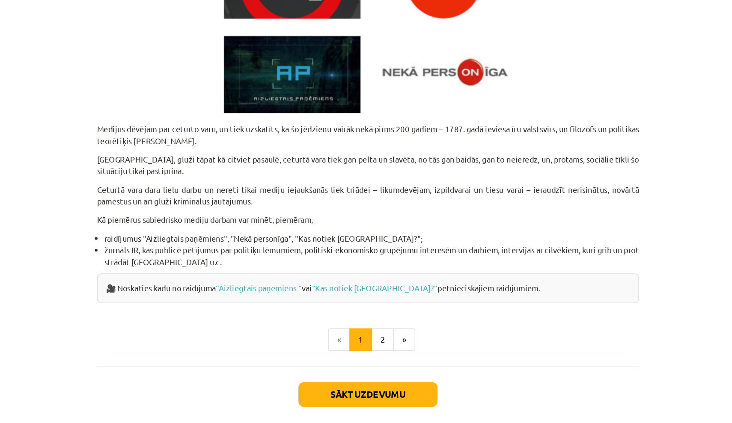
click at [165, 244] on li "žurnāls IR, kas publicē pētījumus par politiķu lēmumiem, politiski-ekonomisko g…" at bounding box center [369, 253] width 408 height 18
click at [368, 308] on button "2" at bounding box center [376, 316] width 17 height 17
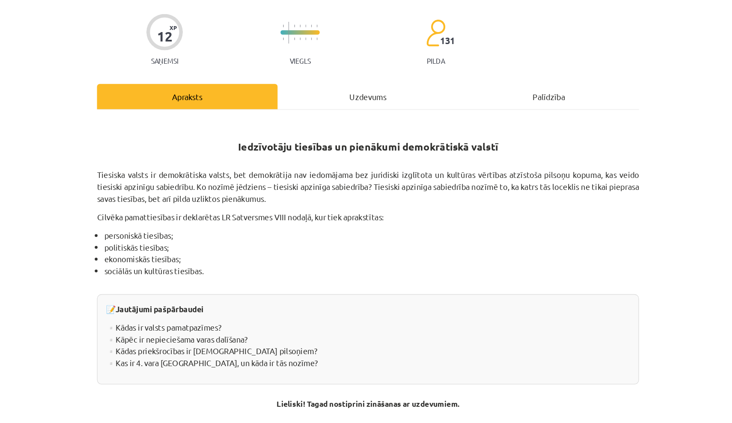
click at [297, 79] on div "Uzdevums" at bounding box center [366, 73] width 138 height 19
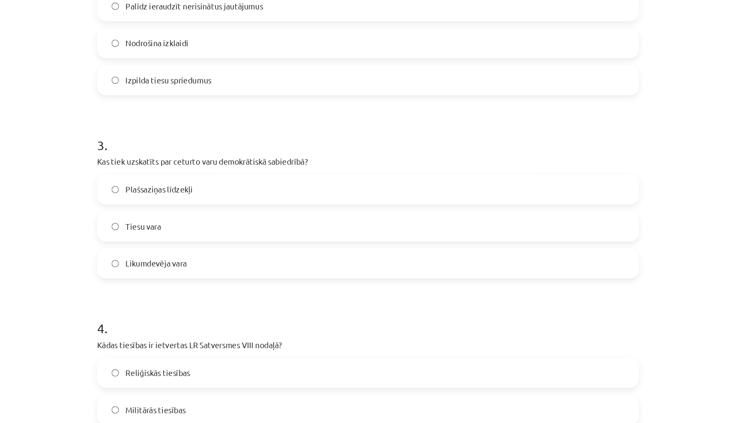
scroll to position [377, 0]
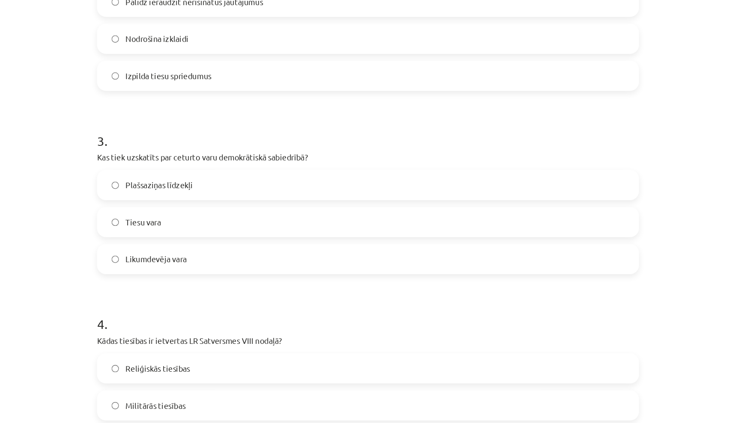
click at [181, 140] on span "Plašsaziņas līdzekļi" at bounding box center [206, 141] width 51 height 9
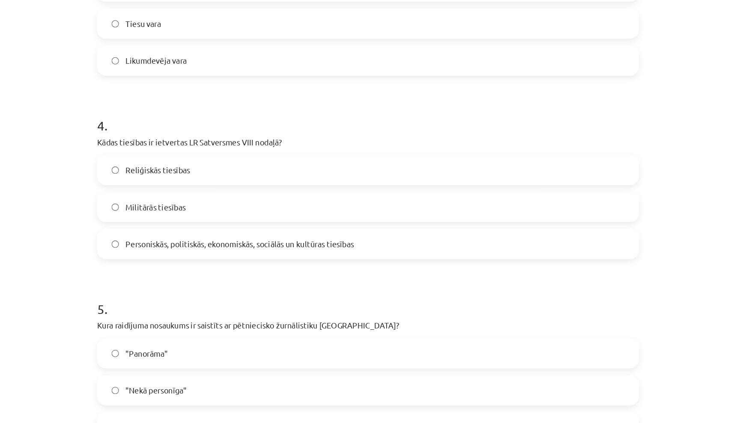
scroll to position [529, 0]
click at [181, 190] on span "Personiskās, politiskās, ekonomiskās, sociālās un kultūras tiesības" at bounding box center [268, 185] width 174 height 9
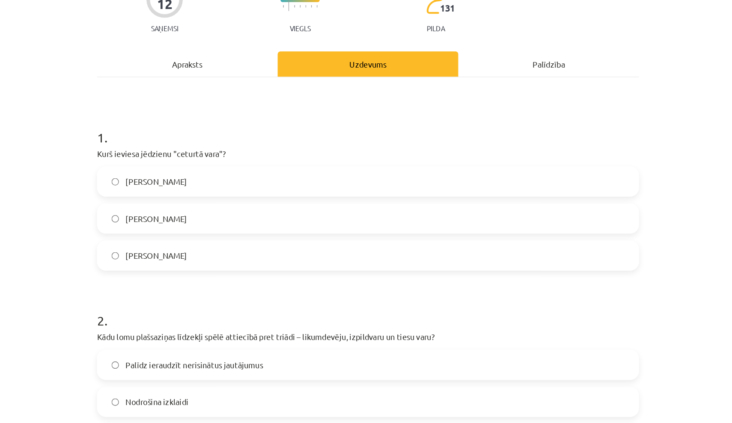
scroll to position [0, 0]
click at [159, 140] on div "Apraksts" at bounding box center [228, 149] width 138 height 19
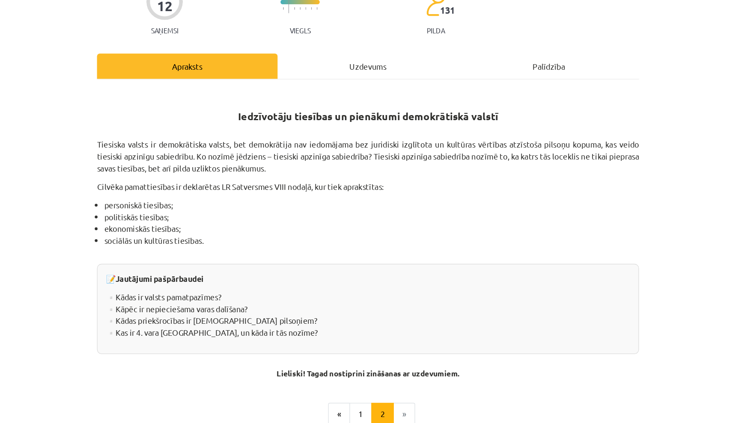
scroll to position [98, 0]
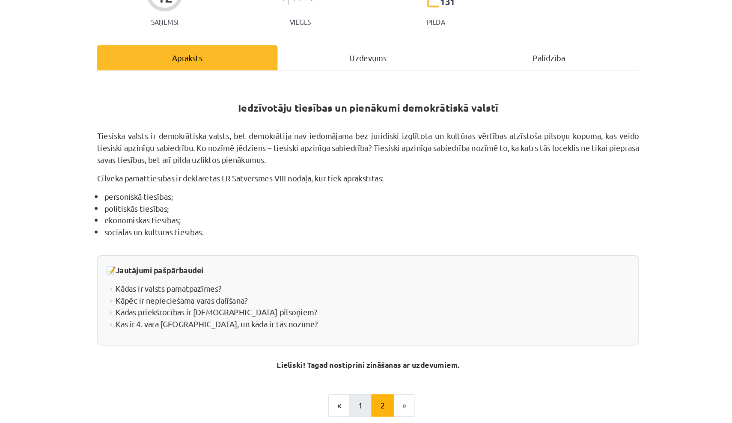
click at [352, 308] on button "1" at bounding box center [360, 316] width 17 height 17
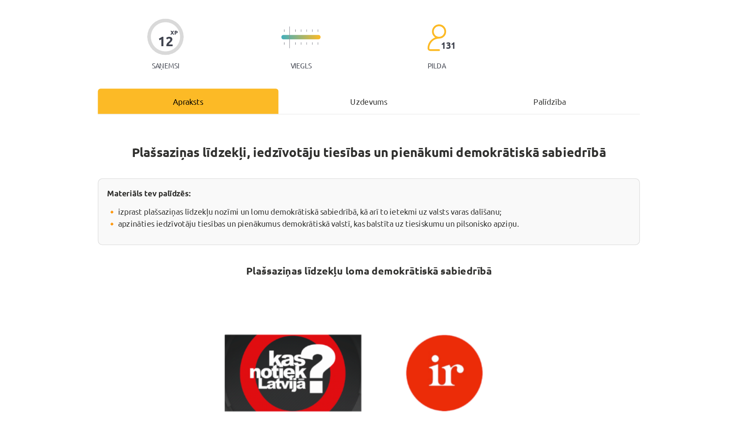
scroll to position [0, 0]
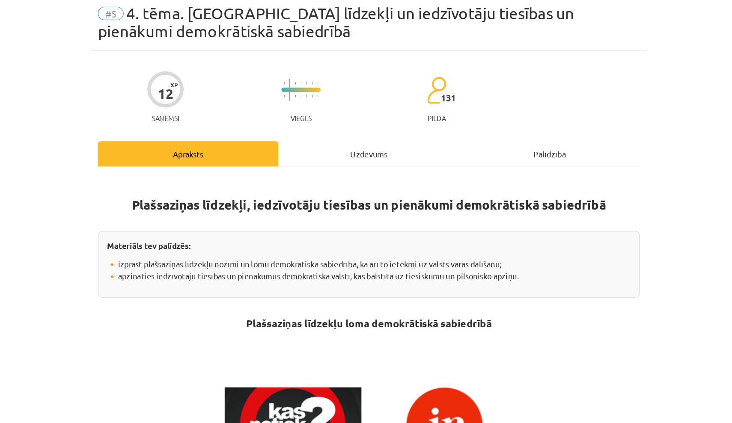
click at [297, 140] on div "Uzdevums" at bounding box center [366, 149] width 138 height 19
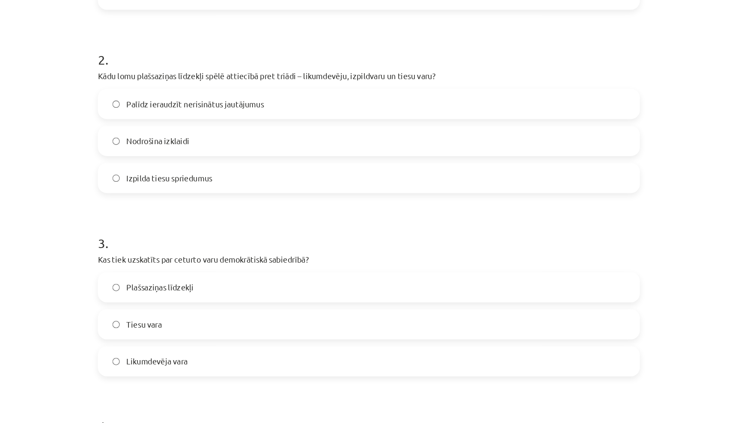
scroll to position [298, 0]
click at [181, 83] on span "Palīdz ieraudzīt nerisinātus jautājumus" at bounding box center [233, 81] width 105 height 9
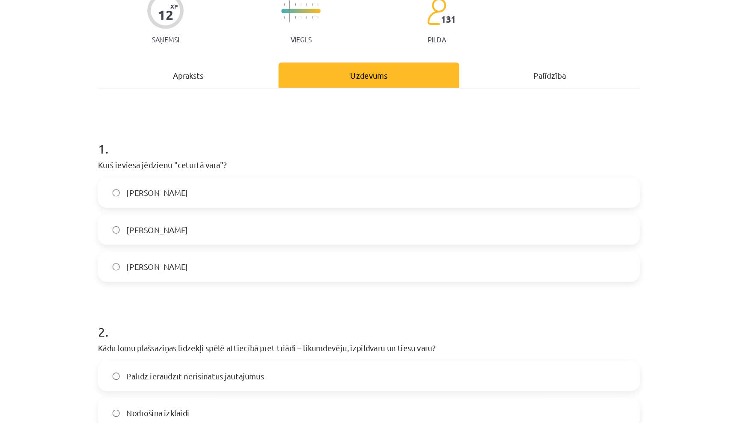
scroll to position [87, 0]
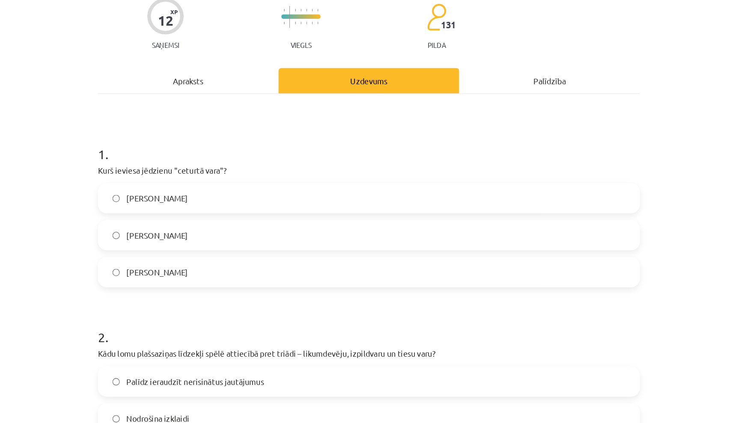
click at [159, 71] on hr at bounding box center [365, 71] width 413 height 0
click at [159, 58] on div "Apraksts" at bounding box center [228, 61] width 138 height 19
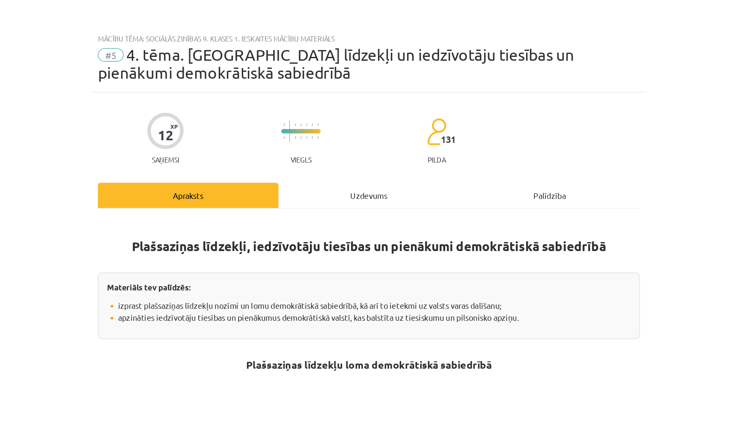
scroll to position [0, 0]
click at [297, 147] on div "Uzdevums" at bounding box center [366, 149] width 138 height 19
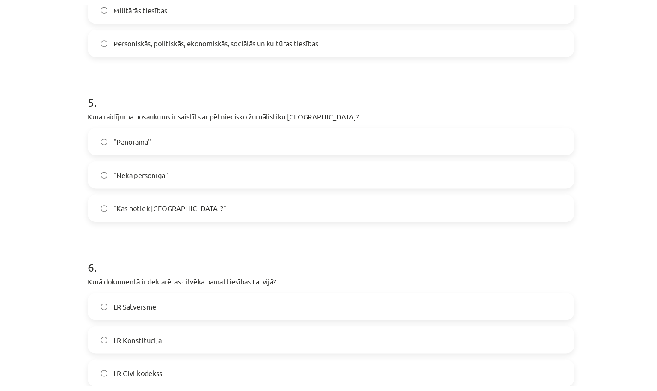
scroll to position [684, 0]
